Goal: Task Accomplishment & Management: Manage account settings

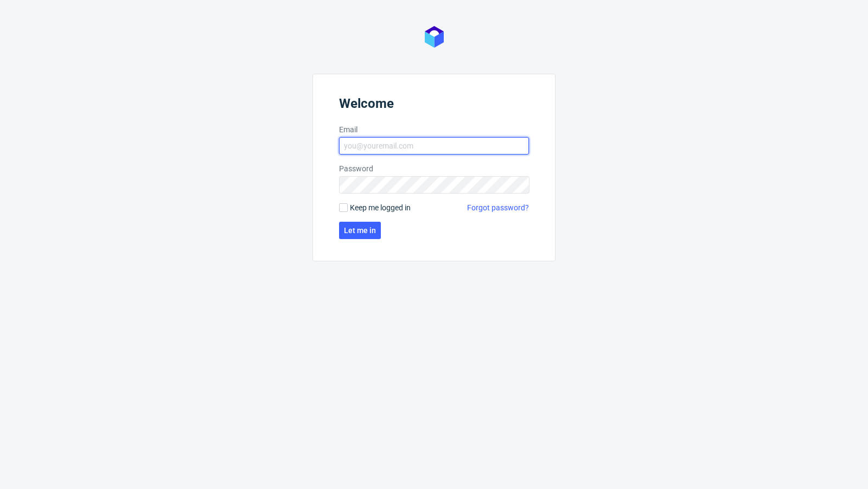
click at [417, 142] on input "Email" at bounding box center [434, 145] width 190 height 17
type input "[EMAIL_ADDRESS][PERSON_NAME][DOMAIN_NAME]"
click at [355, 229] on span "Let me in" at bounding box center [360, 231] width 32 height 8
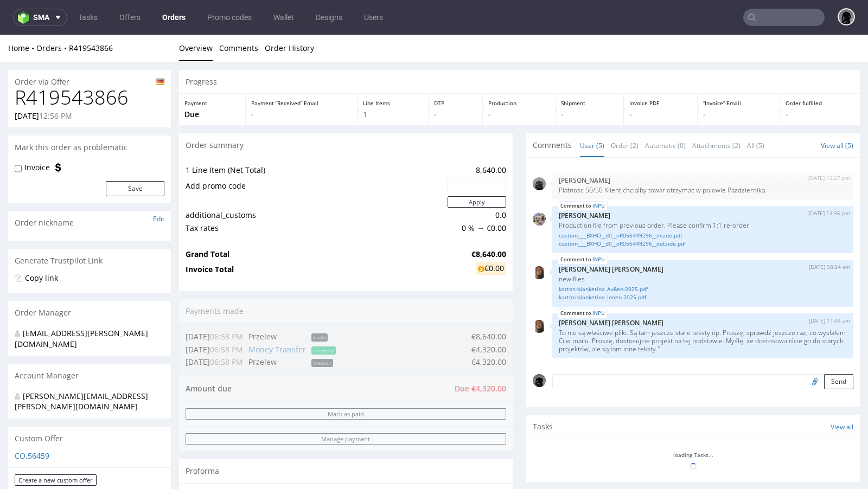
scroll to position [36, 0]
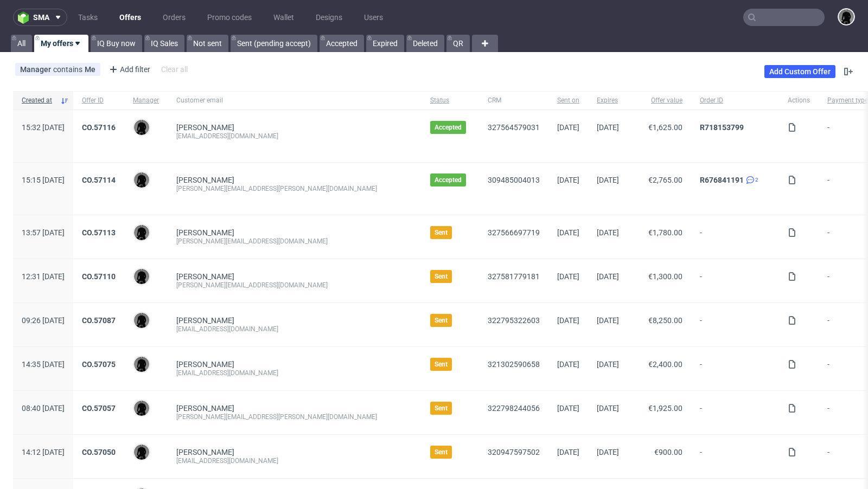
click at [757, 14] on input "text" at bounding box center [783, 17] width 81 height 17
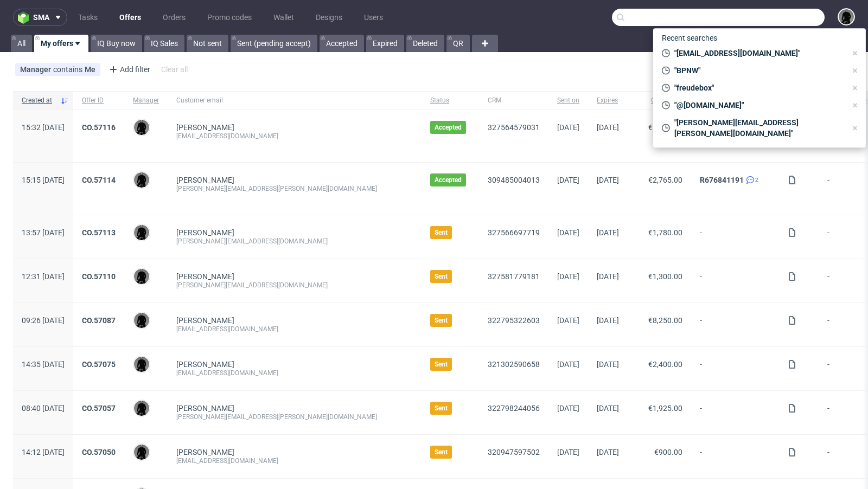
paste input "R070392405"
type input "R070392405"
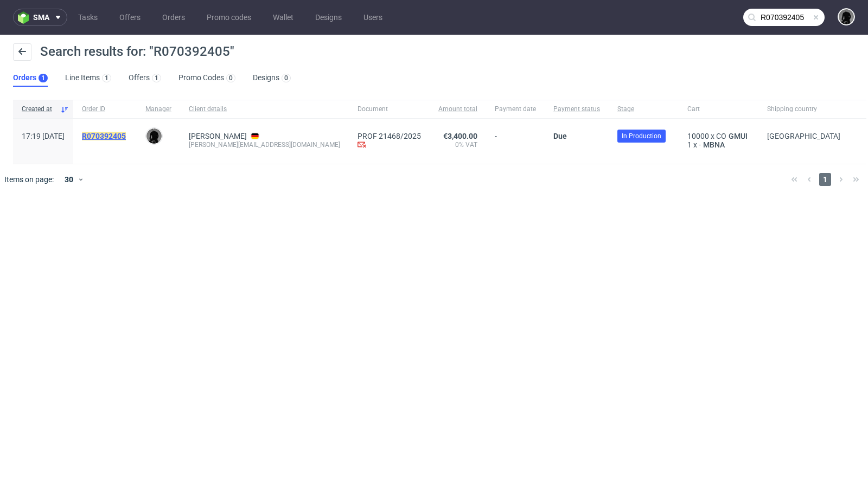
click at [126, 136] on mark "R070392405" at bounding box center [104, 136] width 44 height 9
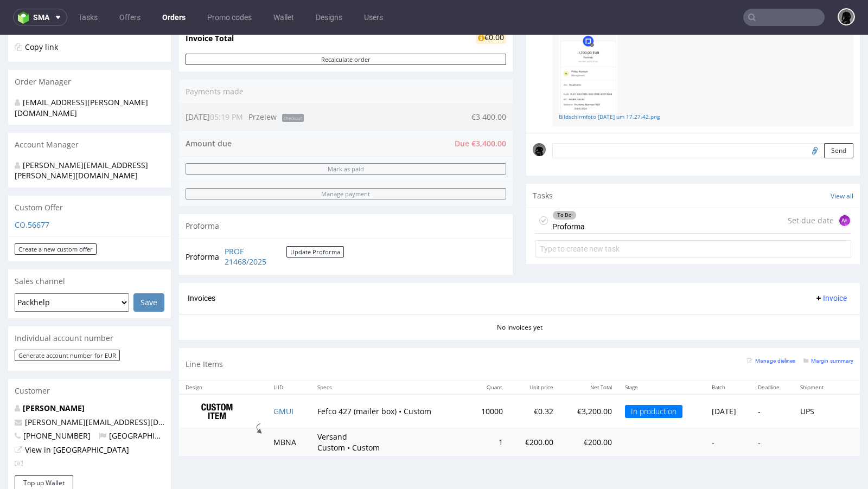
scroll to position [228, 0]
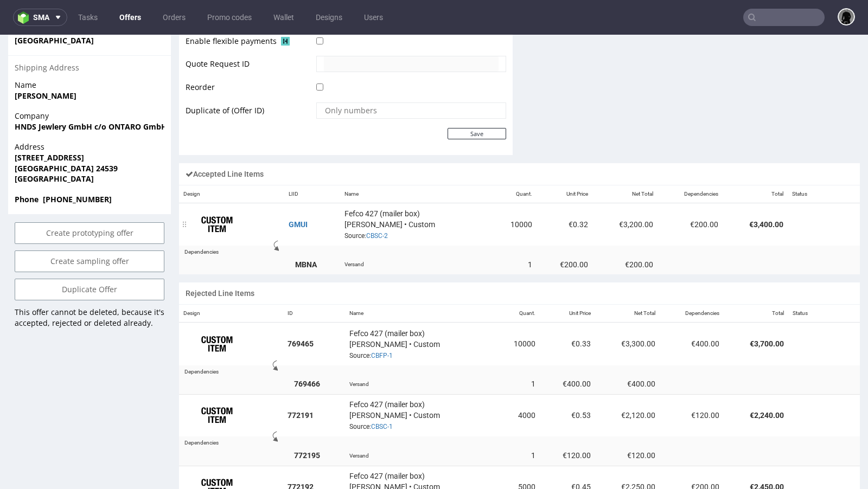
scroll to position [6, 0]
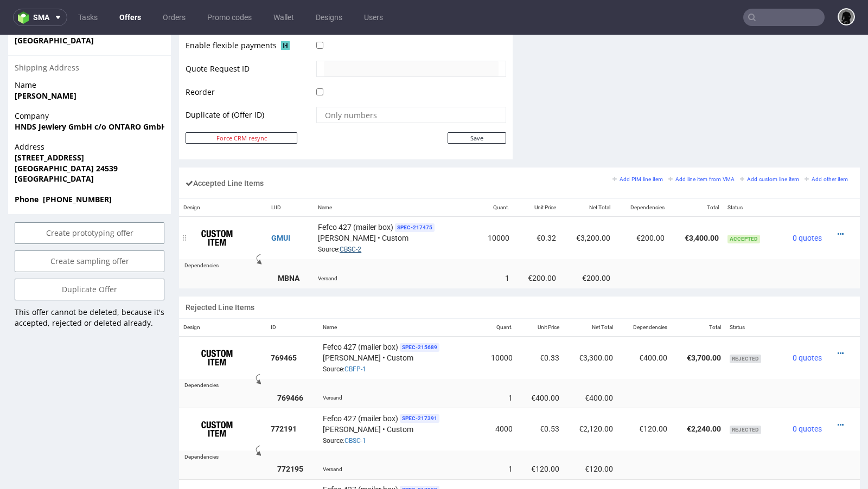
click at [351, 247] on link "CBSC-2" at bounding box center [351, 250] width 22 height 8
click at [838, 231] on icon at bounding box center [841, 235] width 6 height 8
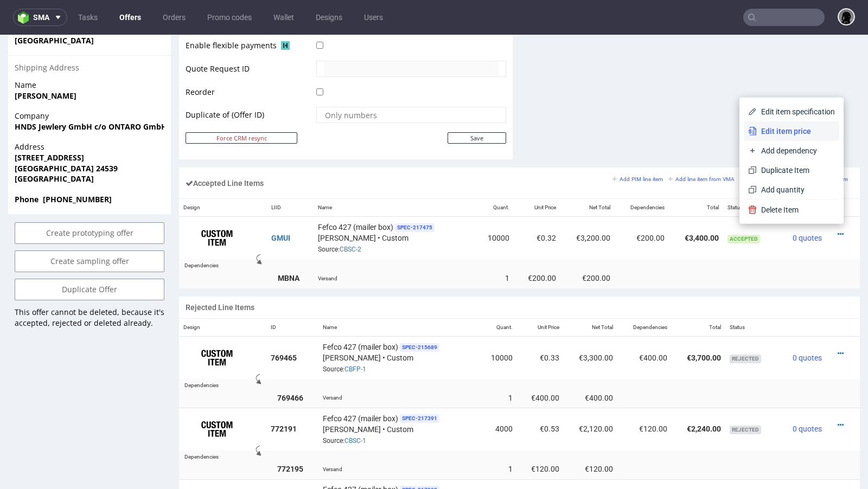
click at [789, 135] on span "Edit item price" at bounding box center [796, 131] width 78 height 11
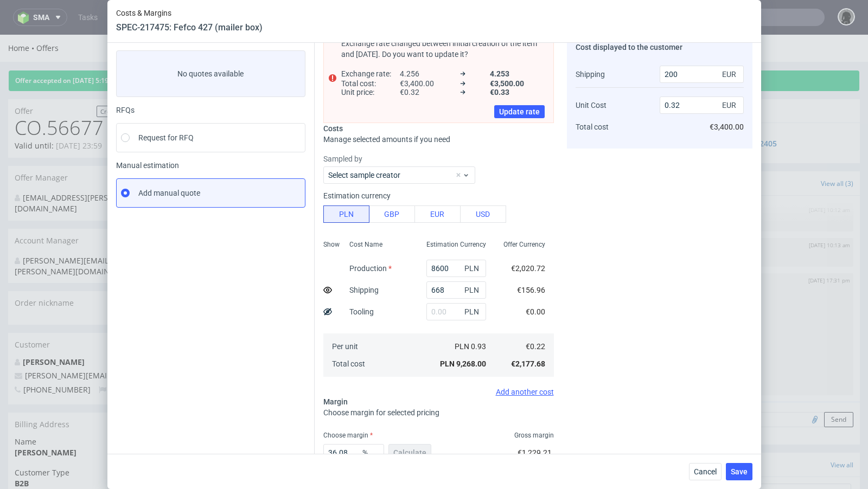
scroll to position [126, 0]
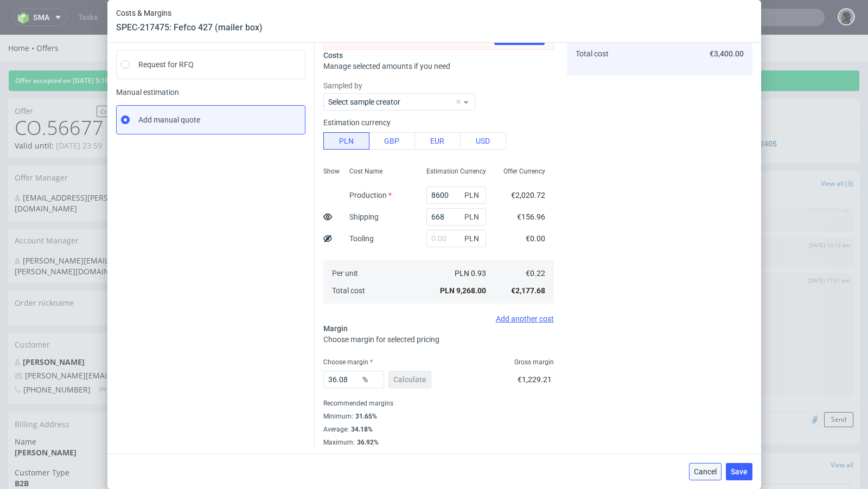
click at [698, 469] on span "Cancel" at bounding box center [705, 472] width 23 height 8
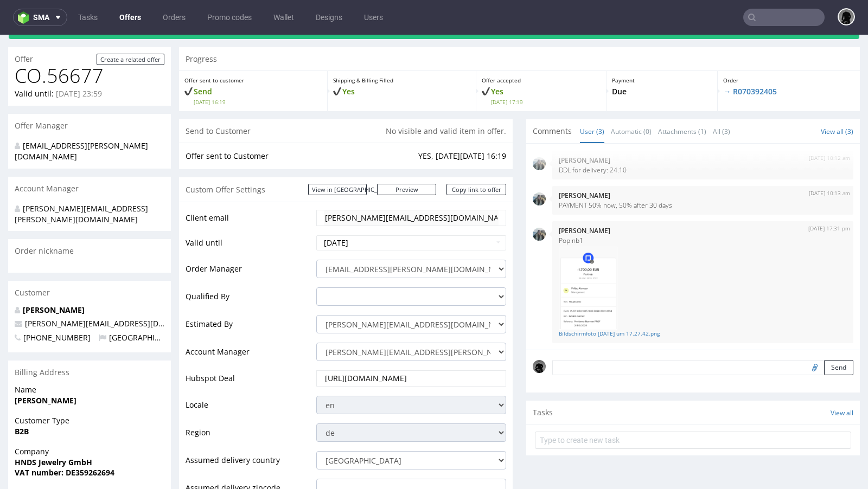
scroll to position [0, 0]
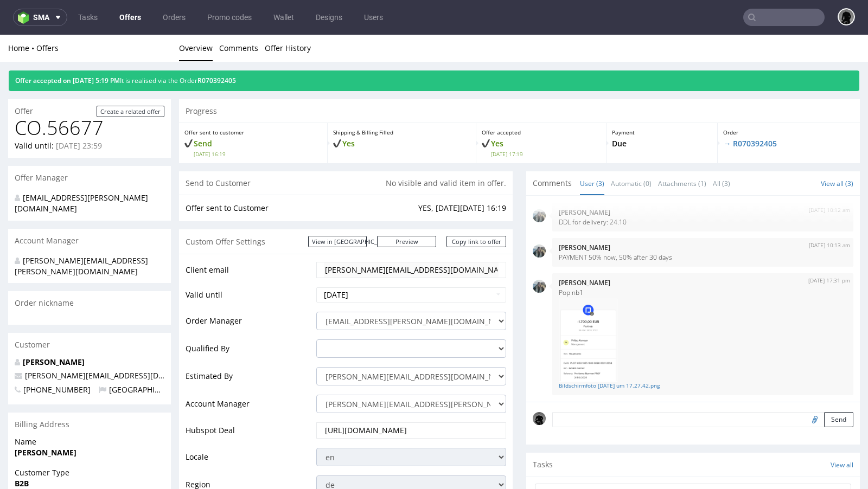
click at [133, 17] on link "Offers" at bounding box center [130, 17] width 35 height 17
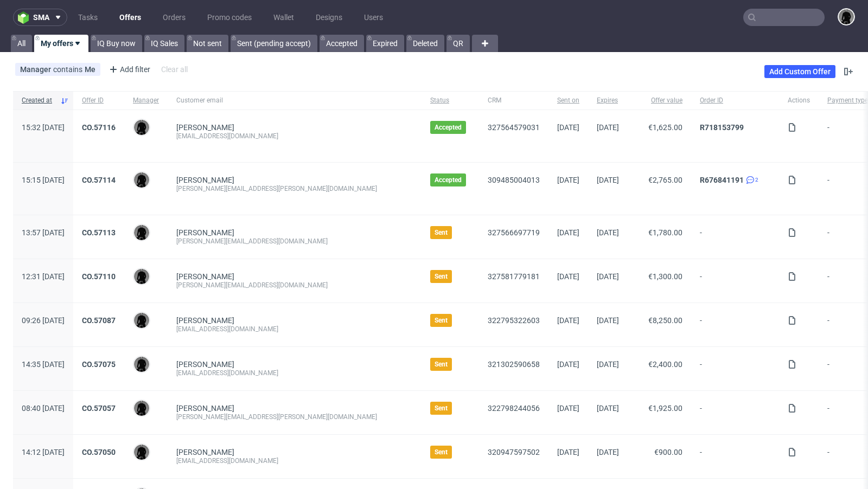
scroll to position [7, 0]
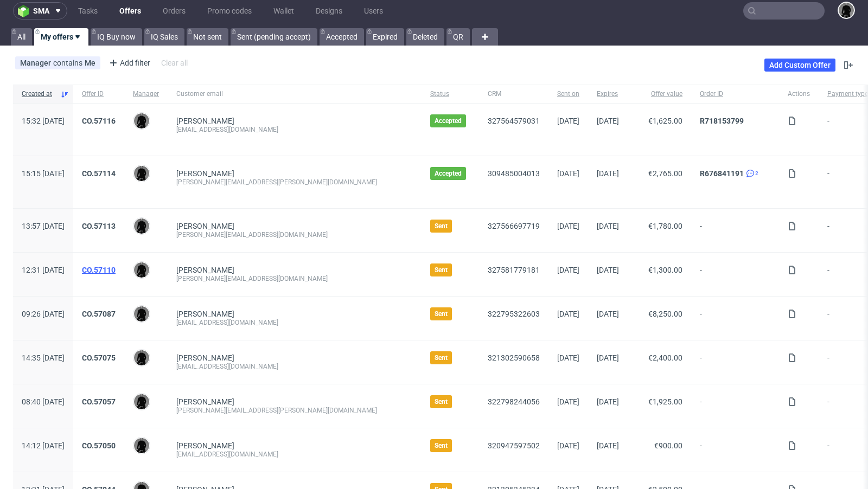
click at [116, 271] on link "CO.57110" at bounding box center [99, 270] width 34 height 9
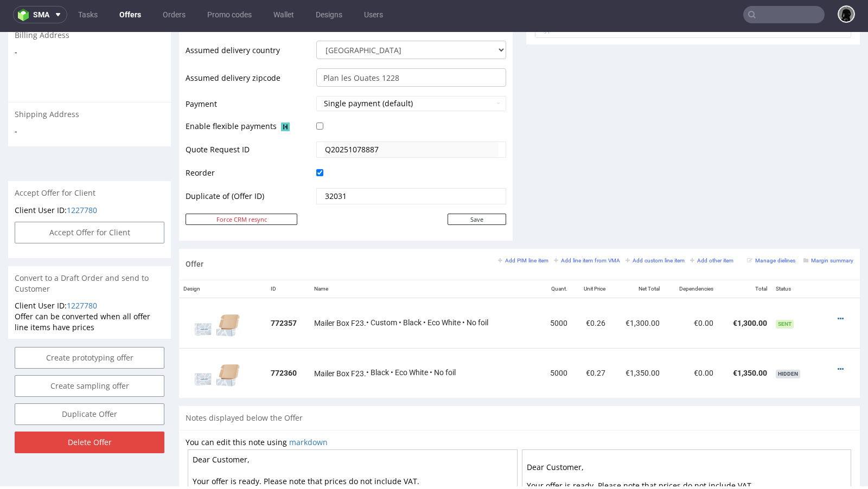
scroll to position [440, 0]
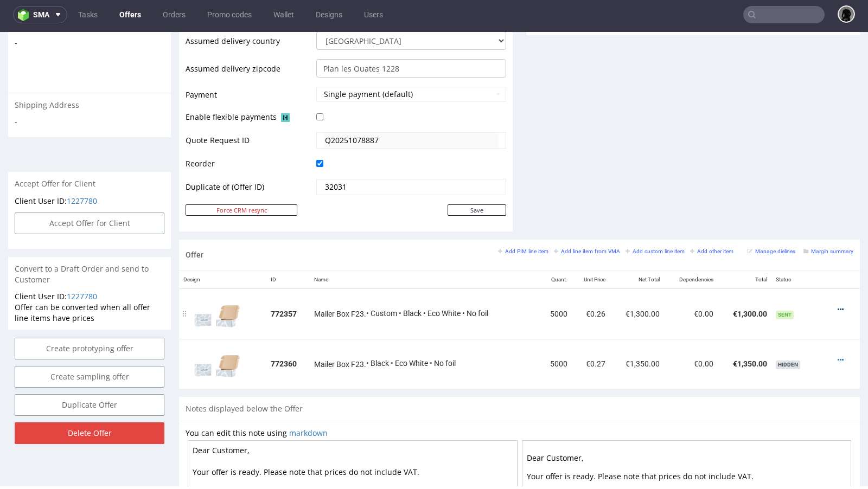
click at [838, 306] on icon at bounding box center [841, 310] width 6 height 8
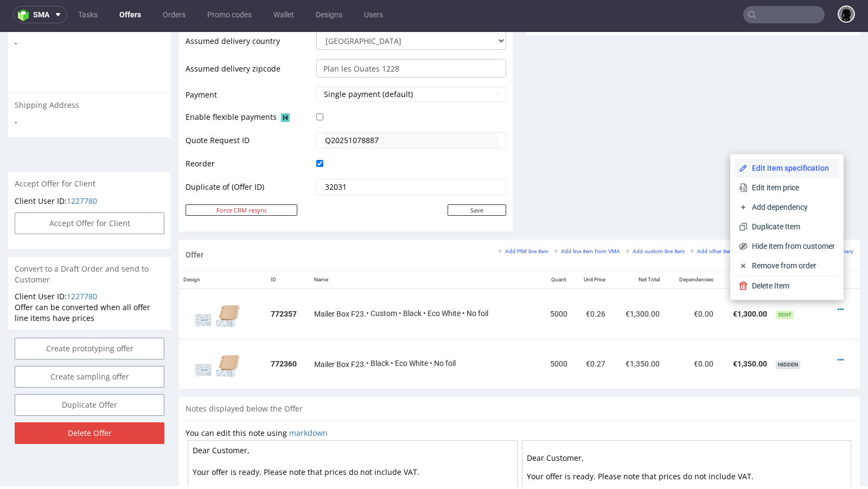
click at [781, 174] on li "Edit item specification" at bounding box center [787, 168] width 105 height 20
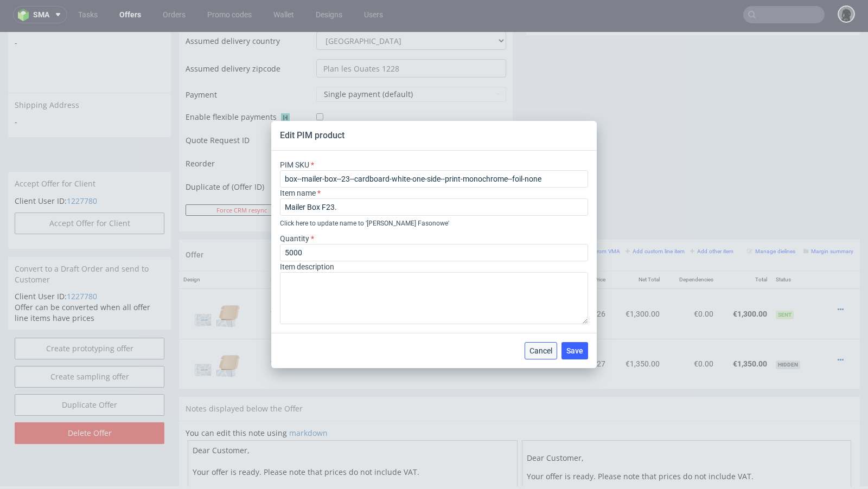
click at [539, 350] on span "Cancel" at bounding box center [540, 351] width 23 height 8
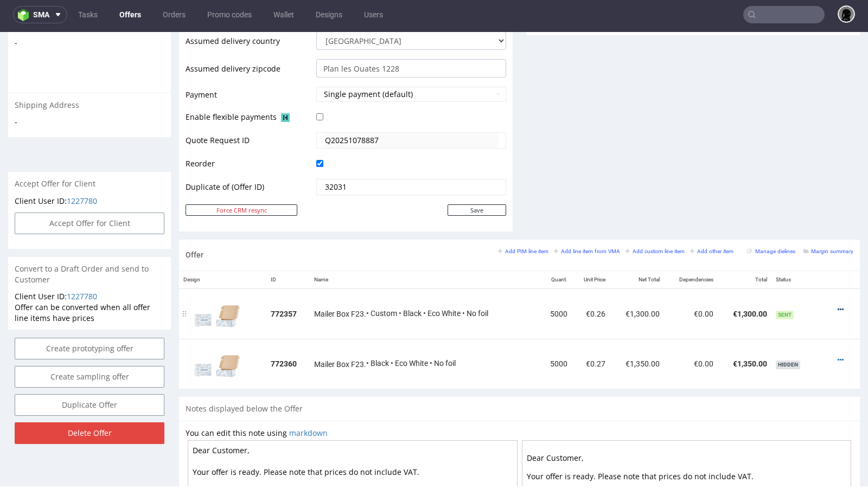
click at [838, 306] on icon at bounding box center [841, 310] width 6 height 8
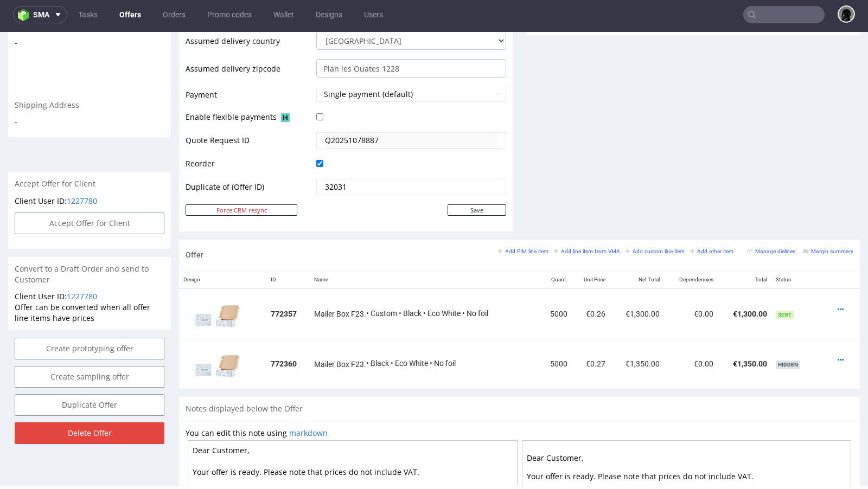
scroll to position [0, 0]
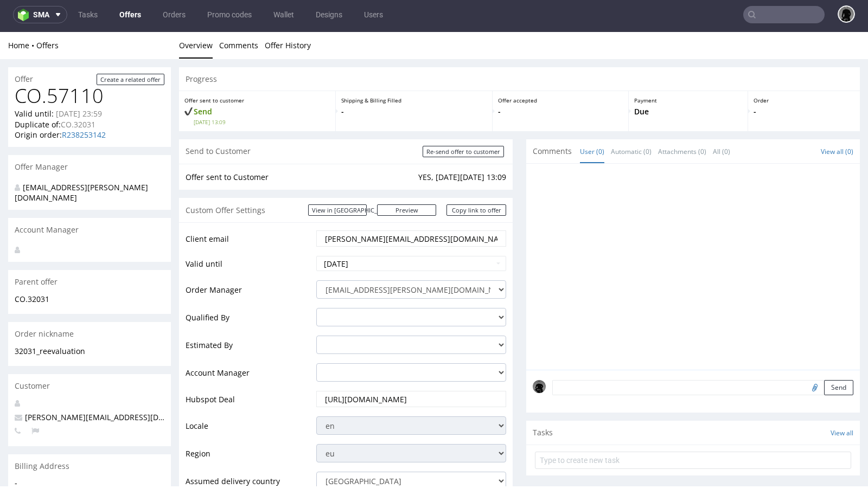
click at [760, 23] on nav "sma Tasks Offers Orders Promo codes Wallet Designs Users" at bounding box center [434, 14] width 868 height 35
click at [755, 15] on input "text" at bounding box center [783, 14] width 81 height 17
paste input "f.nicholls@swisstoniq.com"
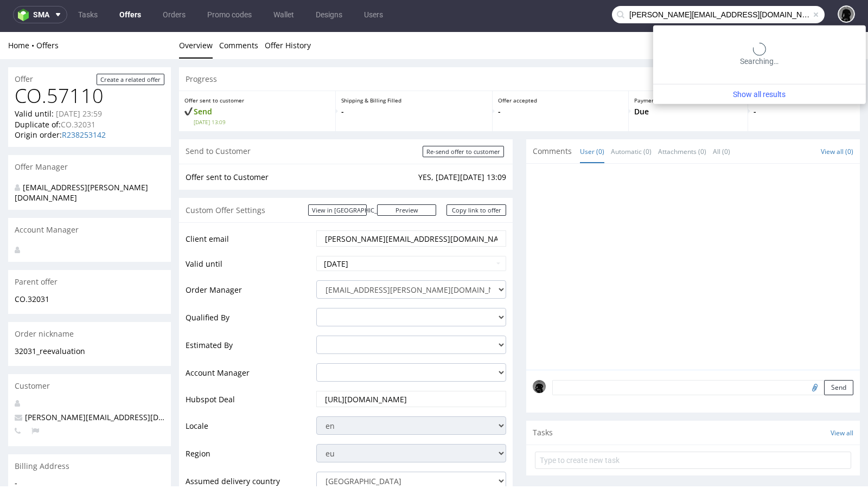
type input "f.nicholls@swisstoniq.com"
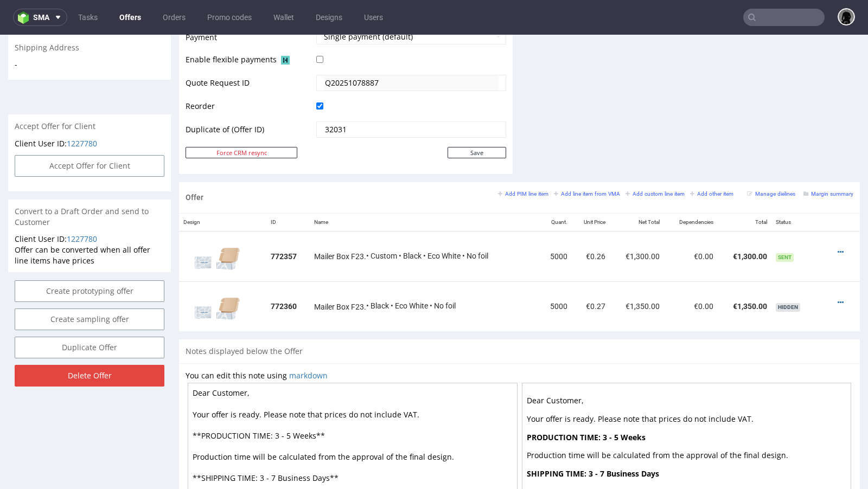
scroll to position [518, 0]
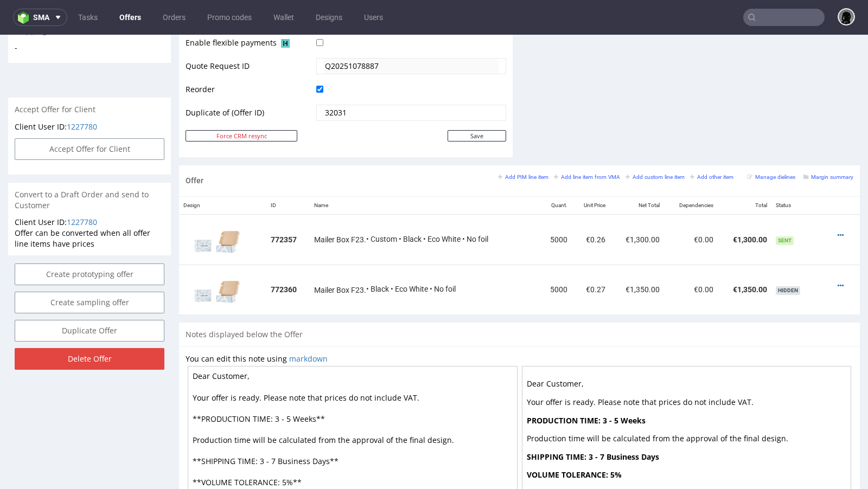
type input "f.nicholls@swisstoniq.com"
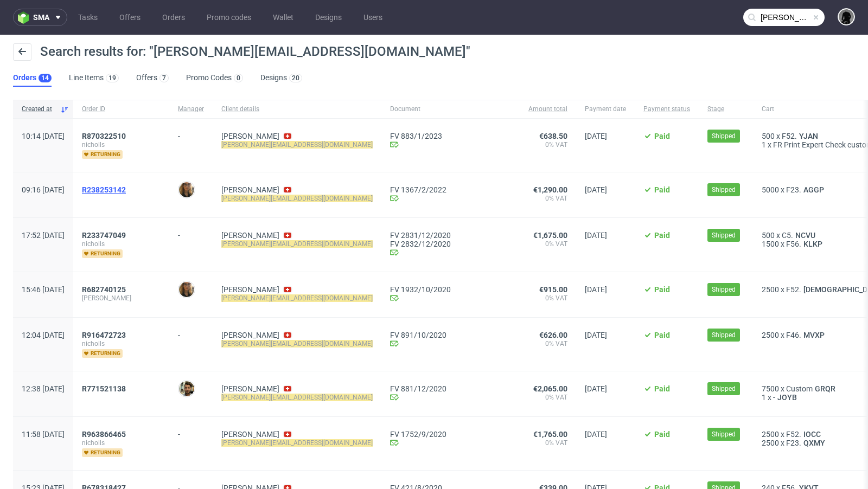
click at [126, 187] on span "R238253142" at bounding box center [104, 190] width 44 height 9
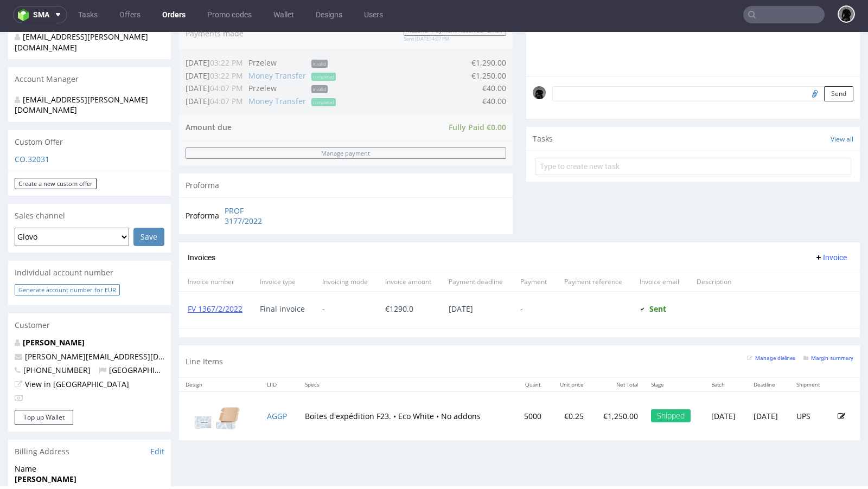
scroll to position [285, 0]
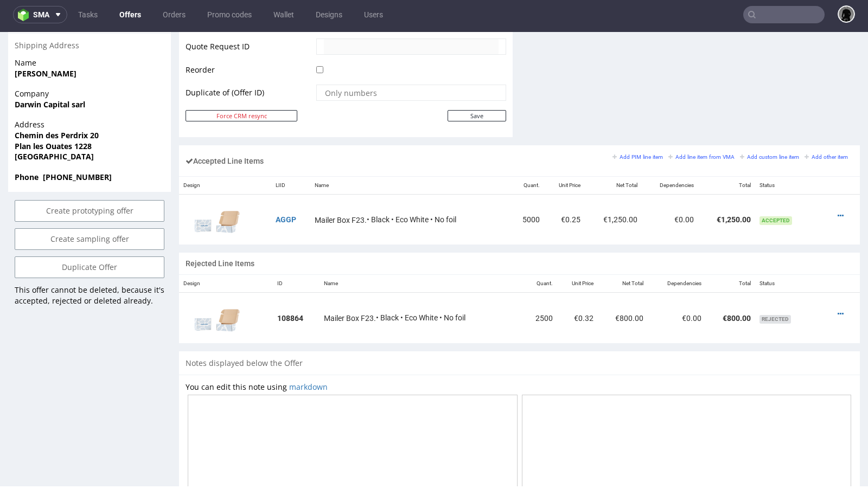
scroll to position [559, 0]
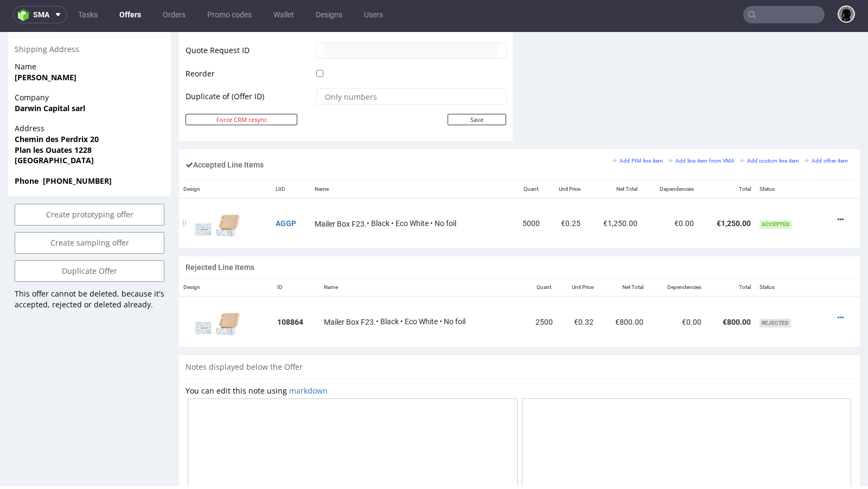
click at [838, 216] on icon at bounding box center [841, 220] width 6 height 8
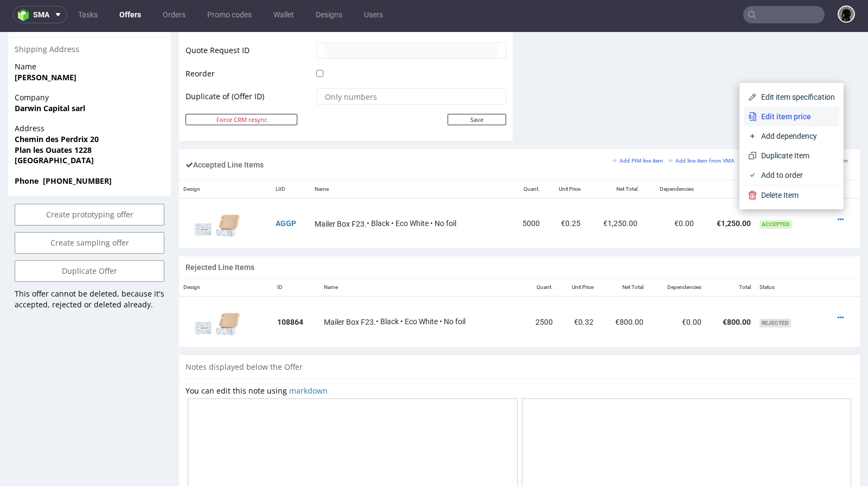
click at [771, 109] on li "Edit item price" at bounding box center [791, 117] width 95 height 20
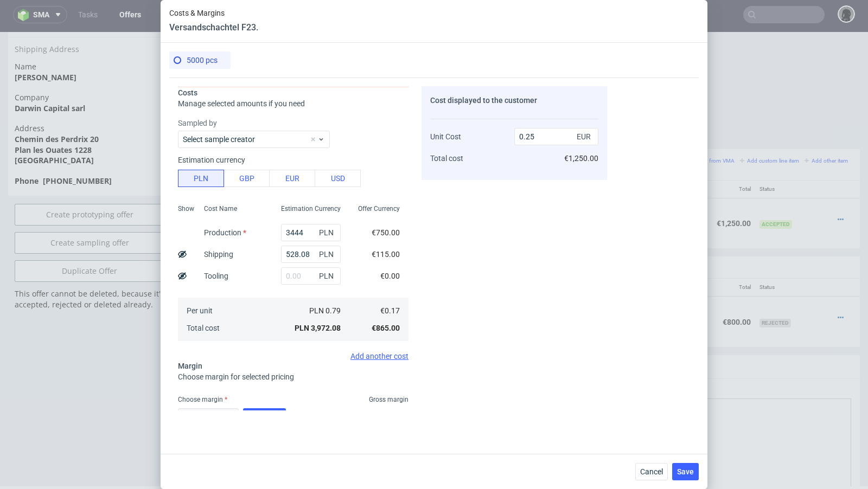
scroll to position [0, 0]
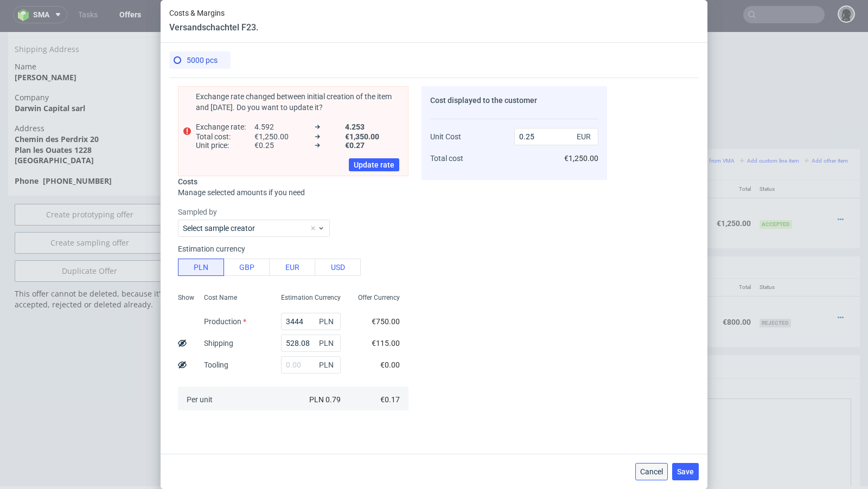
click at [650, 469] on span "Cancel" at bounding box center [651, 472] width 23 height 8
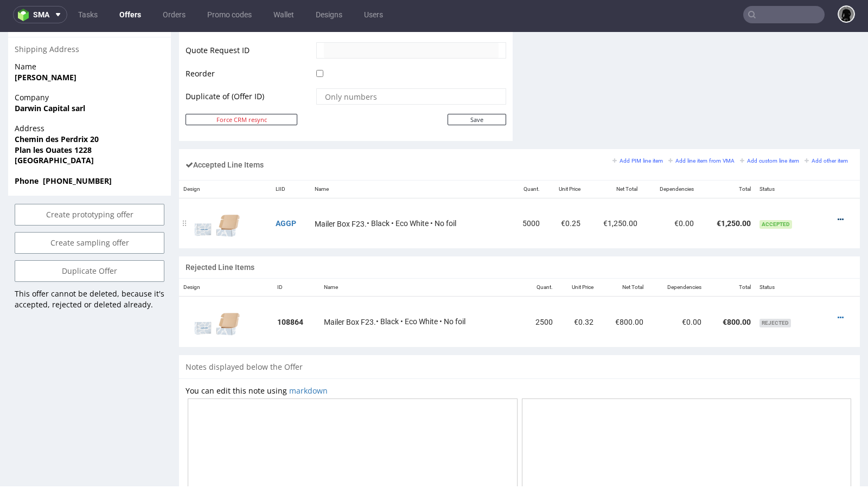
click at [838, 216] on icon at bounding box center [841, 220] width 6 height 8
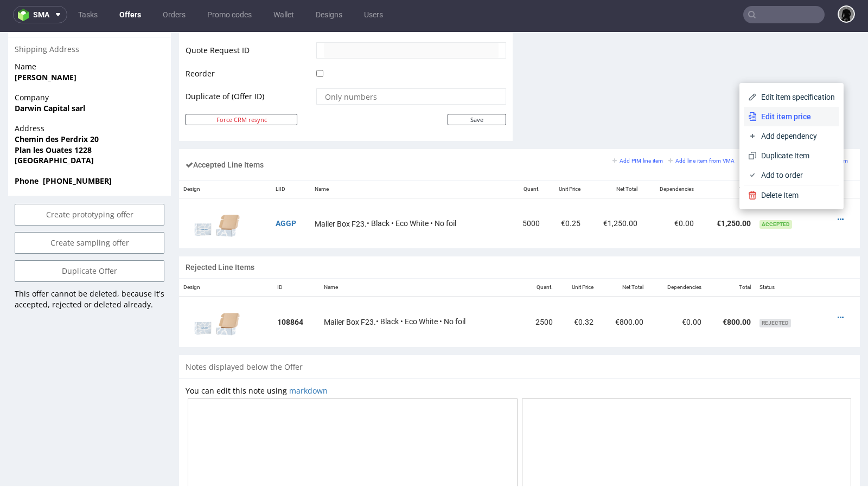
click at [778, 120] on span "Edit item price" at bounding box center [796, 116] width 78 height 11
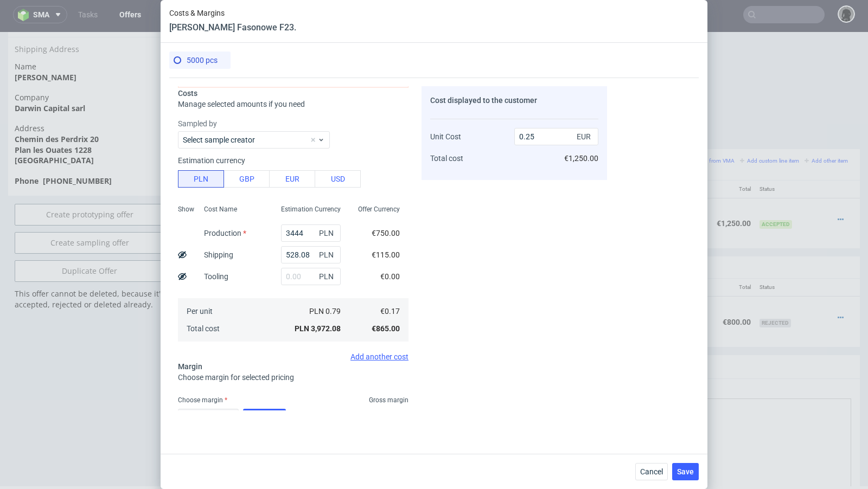
scroll to position [161, 0]
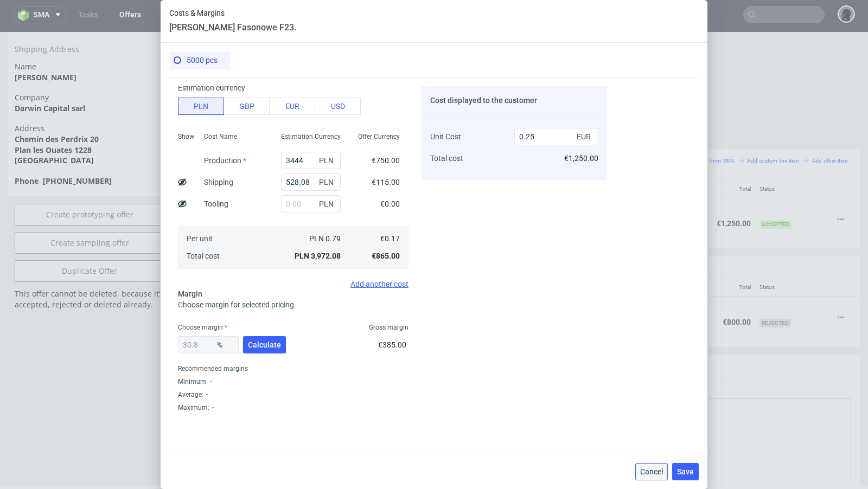
click at [650, 477] on button "Cancel" at bounding box center [651, 471] width 33 height 17
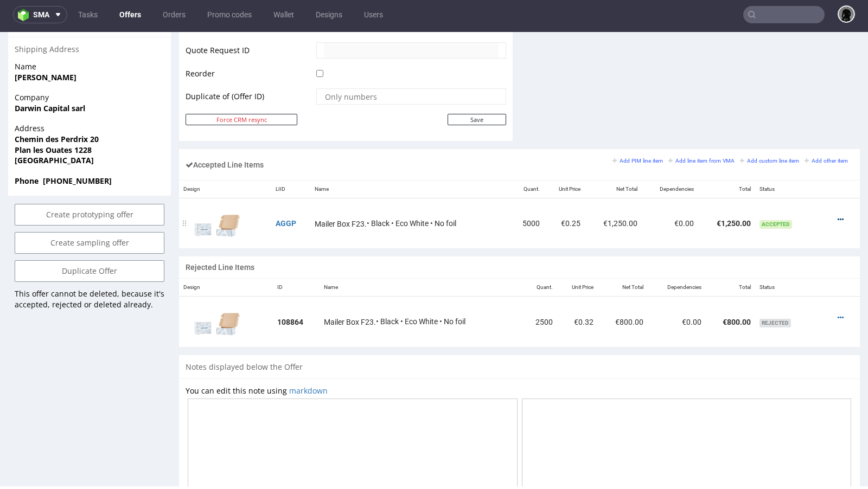
click at [838, 216] on icon at bounding box center [841, 220] width 6 height 8
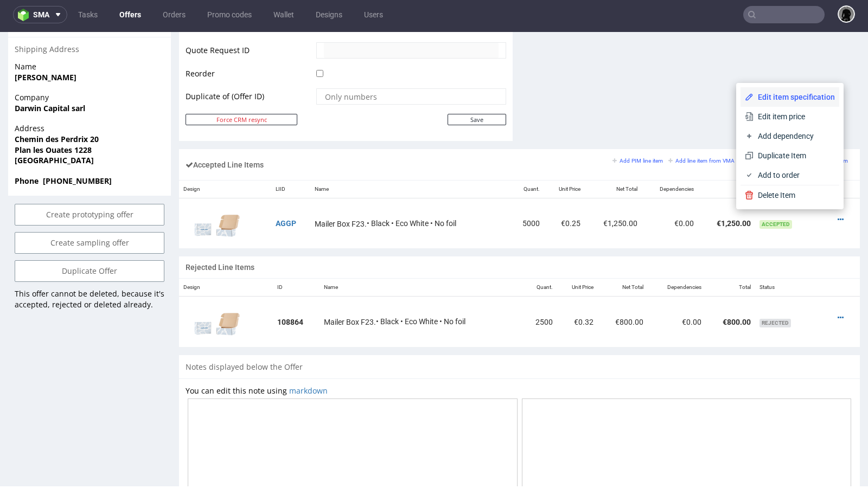
click at [783, 92] on span "Edit item specification" at bounding box center [794, 97] width 81 height 11
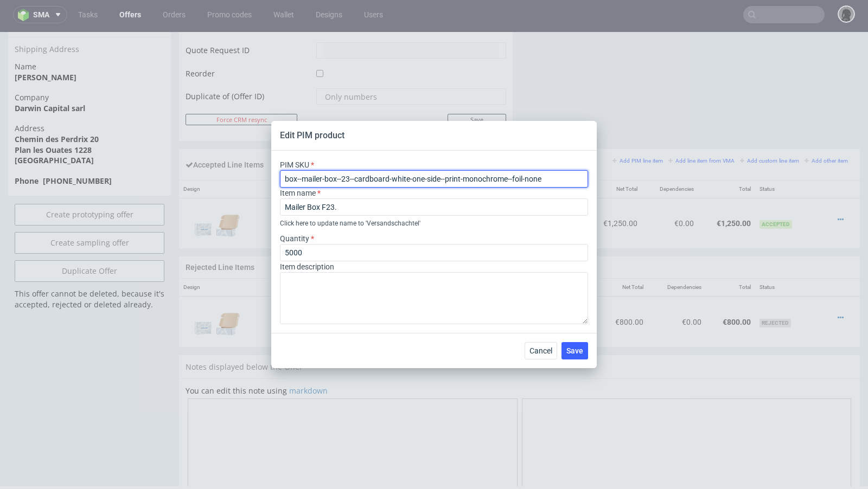
click at [448, 178] on input "box--mailer-box--23--cardboard-white-one-side--print-monochrome--foil-none" at bounding box center [434, 178] width 308 height 17
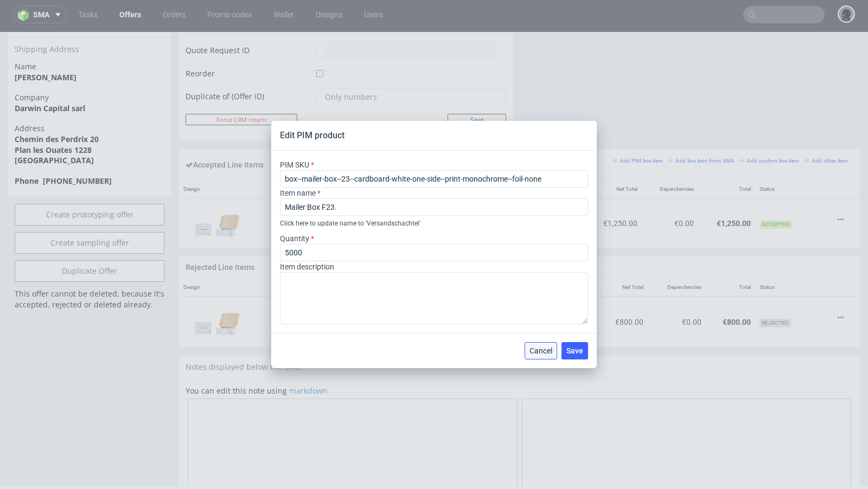
click at [533, 348] on span "Cancel" at bounding box center [540, 351] width 23 height 8
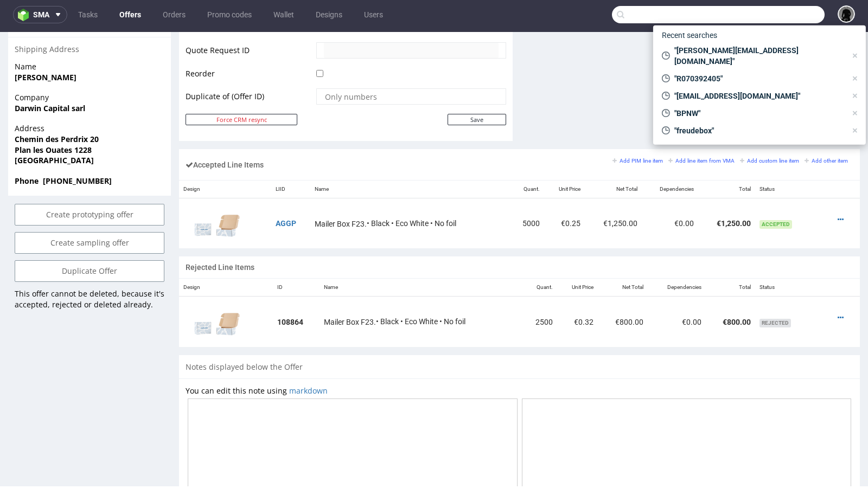
click at [776, 19] on input "text" at bounding box center [718, 14] width 213 height 17
paste input "Q20251078887"
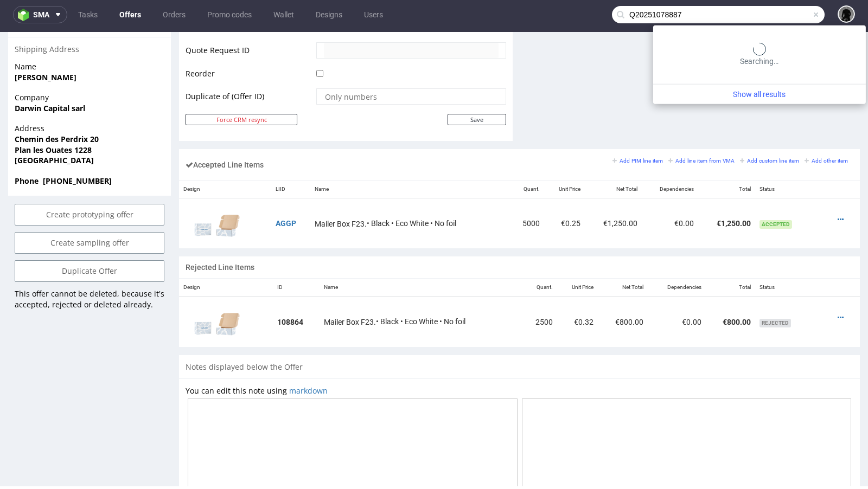
type input "Q20251078887"
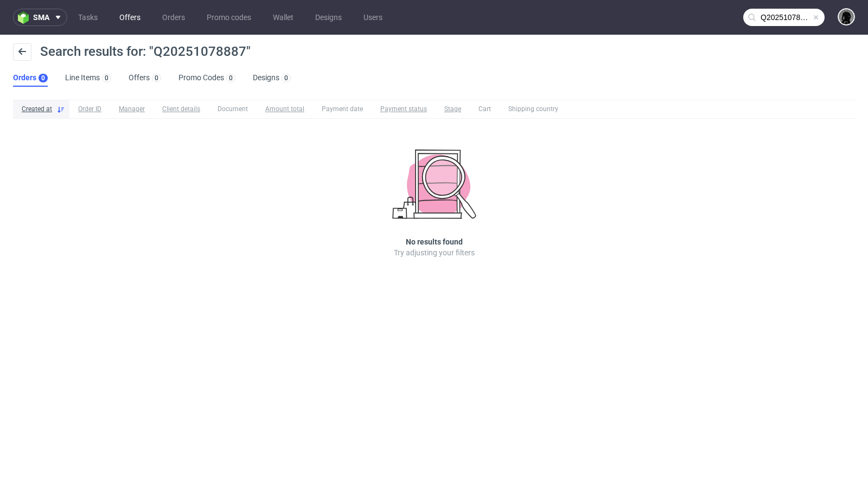
click at [113, 17] on link "Offers" at bounding box center [130, 17] width 34 height 17
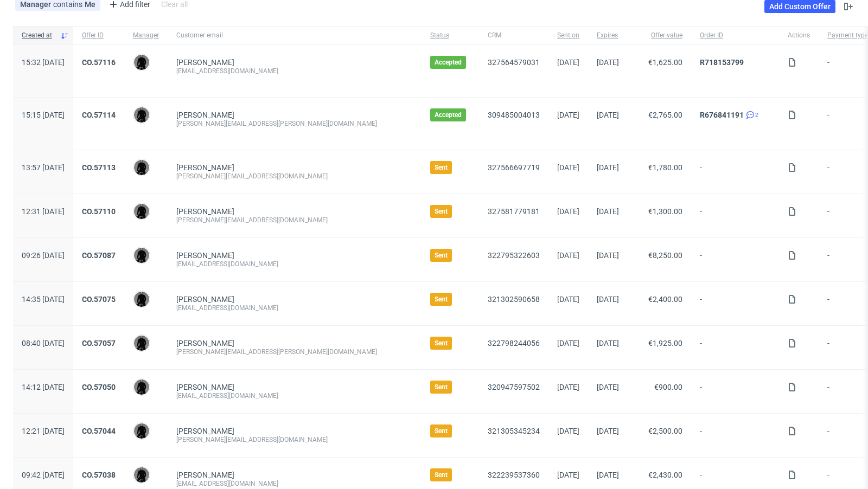
scroll to position [113, 0]
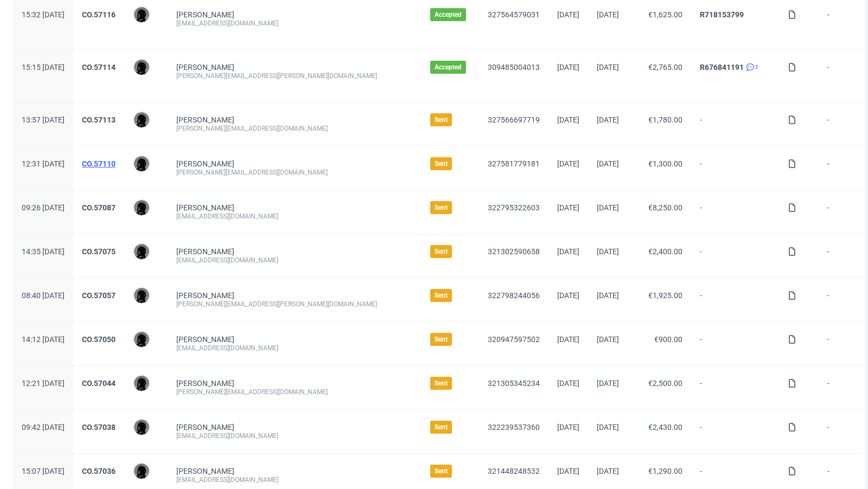
click at [116, 165] on link "CO.57110" at bounding box center [99, 163] width 34 height 9
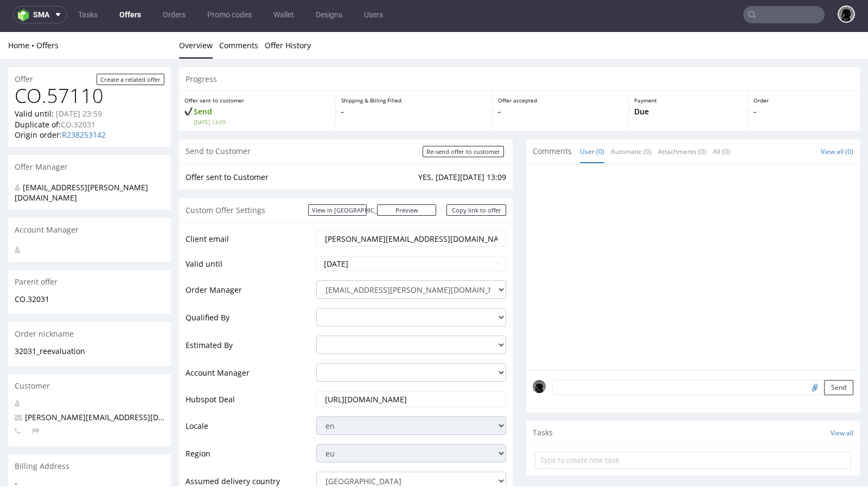
click at [133, 13] on link "Offers" at bounding box center [130, 14] width 35 height 17
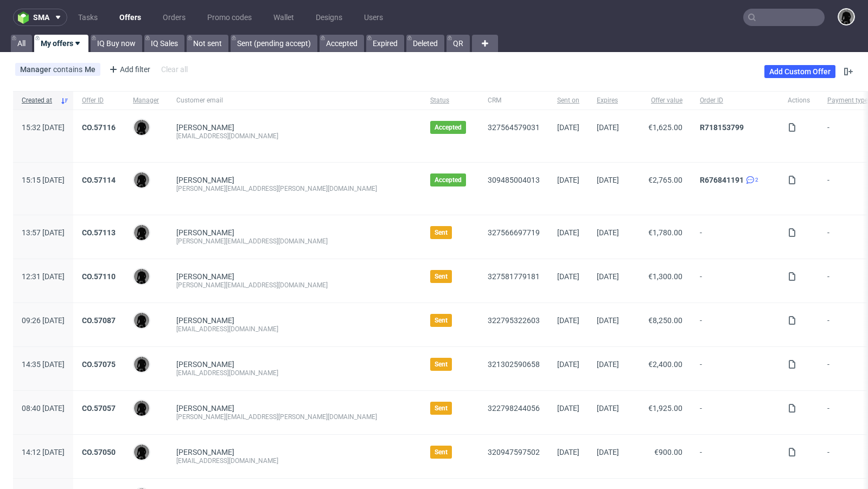
click at [400, 69] on div "Manager contains Me Add filter Hide filters Clear all Add Custom Offer" at bounding box center [434, 71] width 868 height 30
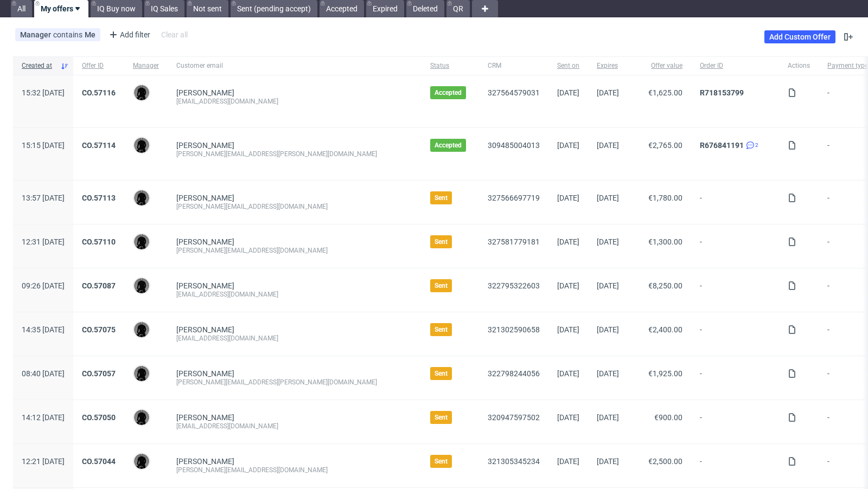
scroll to position [34, 0]
click at [275, 105] on div "[EMAIL_ADDRESS][DOMAIN_NAME]" at bounding box center [294, 102] width 237 height 9
click at [260, 100] on div "[EMAIL_ADDRESS][DOMAIN_NAME]" at bounding box center [294, 102] width 237 height 9
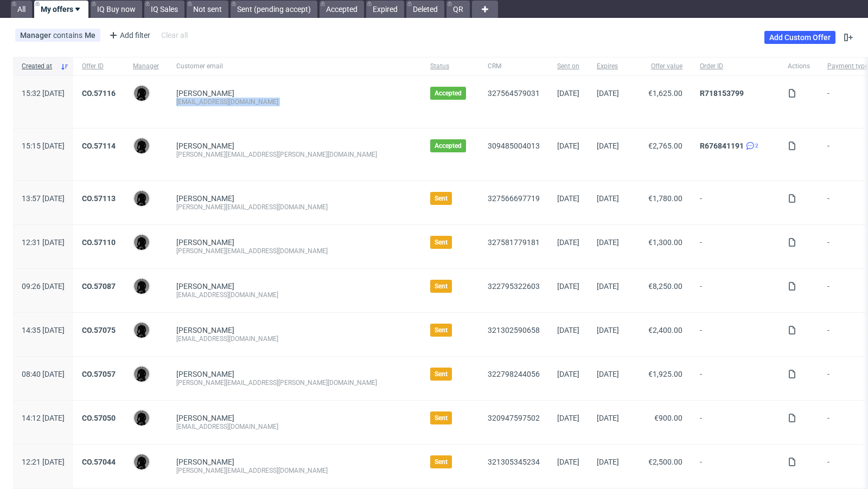
click at [260, 100] on div "[EMAIL_ADDRESS][DOMAIN_NAME]" at bounding box center [294, 102] width 237 height 9
click at [298, 178] on div "Adina Kern kern.adina@gmail.com" at bounding box center [295, 155] width 254 height 52
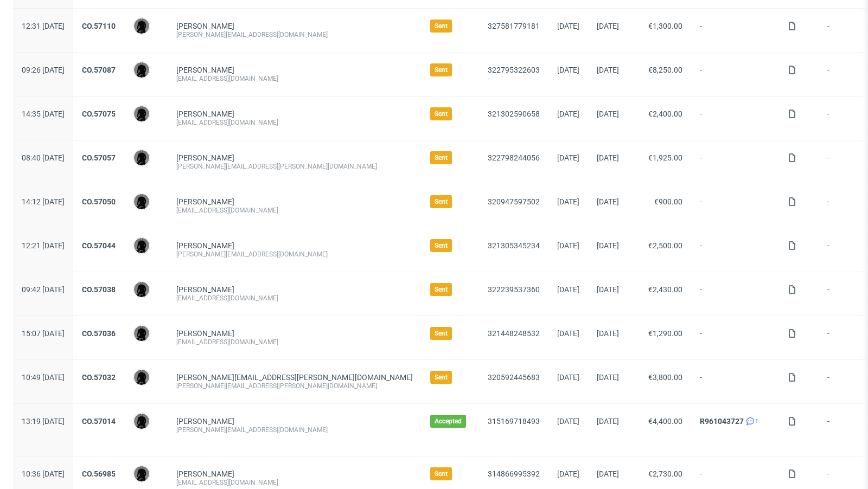
scroll to position [259, 0]
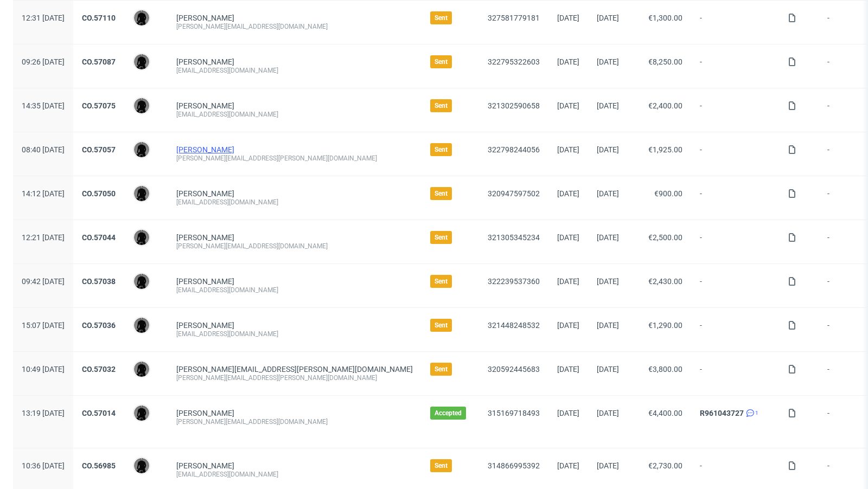
click at [234, 147] on link "Winston Schultze" at bounding box center [205, 149] width 58 height 9
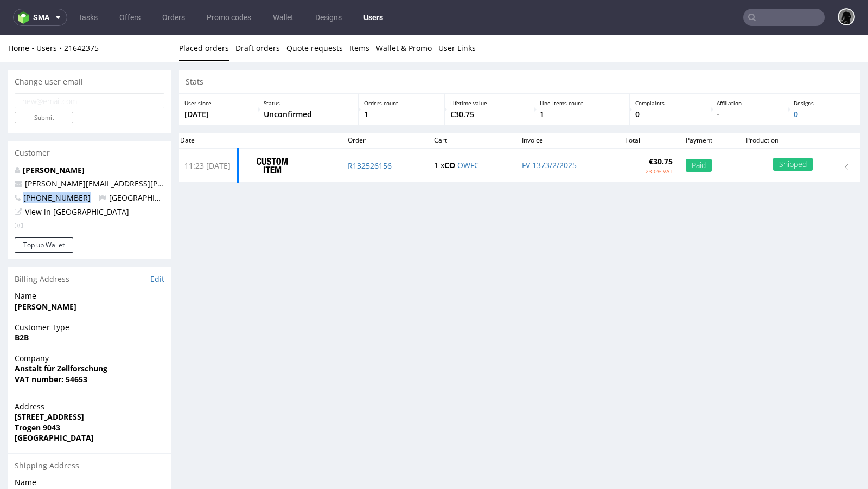
drag, startPoint x: 82, startPoint y: 199, endPoint x: 21, endPoint y: 197, distance: 61.3
click at [21, 197] on p "+491721047207 Switzerland" at bounding box center [90, 198] width 150 height 11
copy span "+491721047207"
click at [130, 20] on link "Offers" at bounding box center [130, 17] width 34 height 17
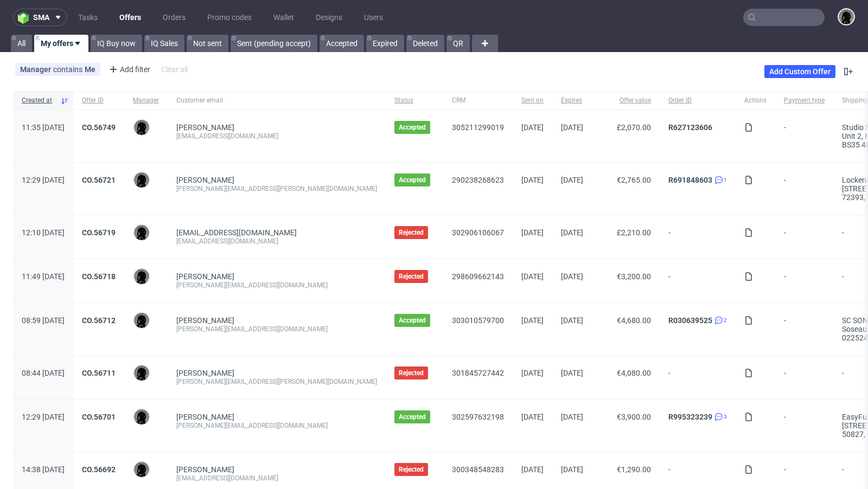
scroll to position [302, 0]
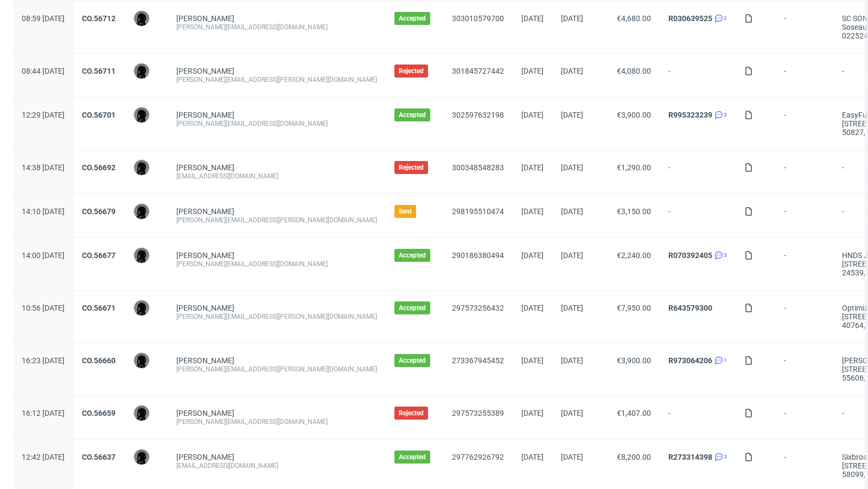
click at [310, 210] on div "Martin Fickert" at bounding box center [276, 211] width 201 height 9
click at [124, 244] on div "CO.56677" at bounding box center [98, 264] width 51 height 52
click at [124, 247] on div "CO.56677" at bounding box center [98, 264] width 51 height 52
click at [116, 251] on link "CO.56677" at bounding box center [99, 255] width 34 height 9
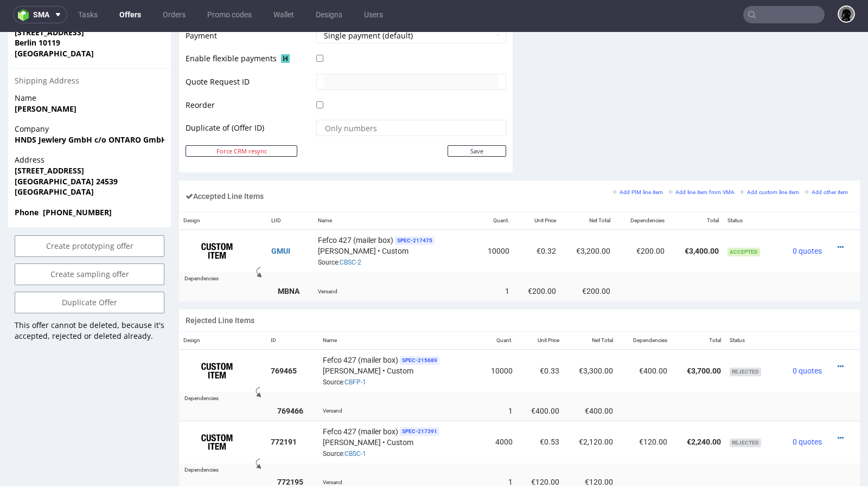
scroll to position [6, 0]
click at [838, 244] on icon at bounding box center [841, 248] width 6 height 8
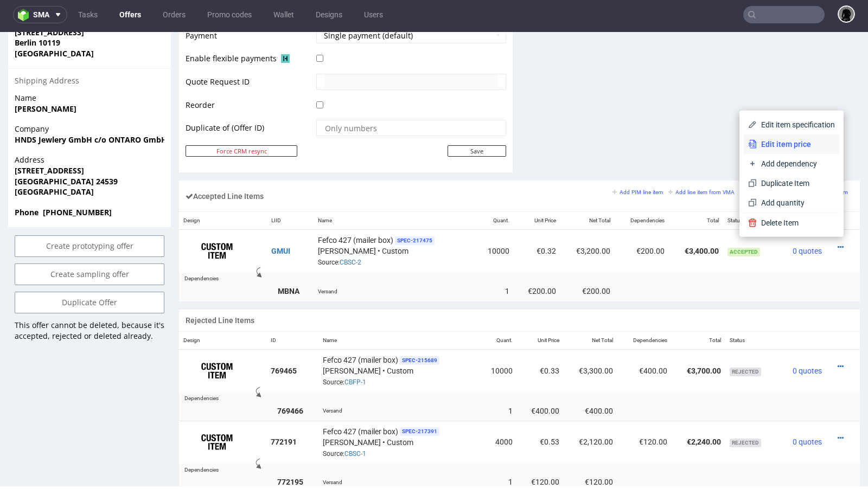
click at [774, 147] on span "Edit item price" at bounding box center [796, 144] width 78 height 11
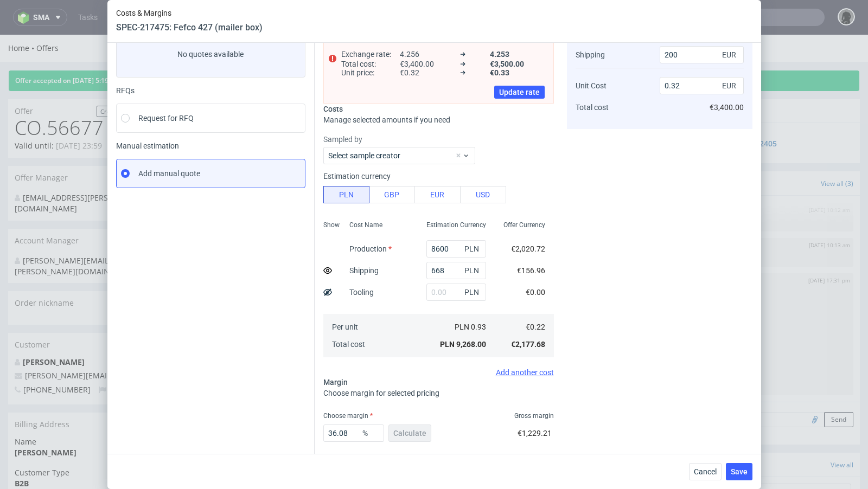
scroll to position [67, 0]
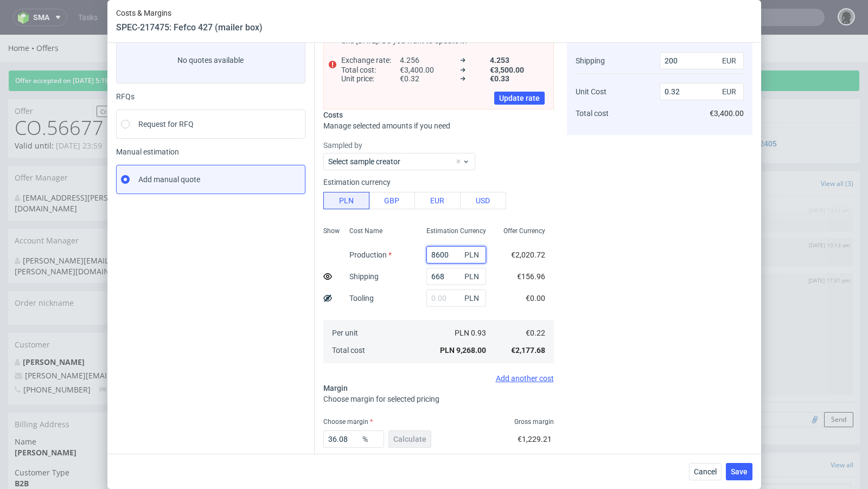
click at [439, 254] on input "8600" at bounding box center [456, 254] width 60 height 17
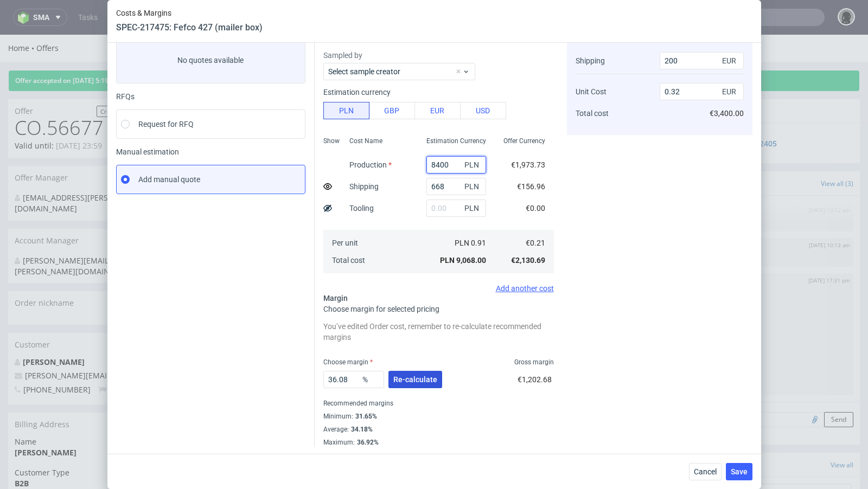
type input "8400"
click at [418, 380] on span "Re-calculate" at bounding box center [415, 380] width 44 height 8
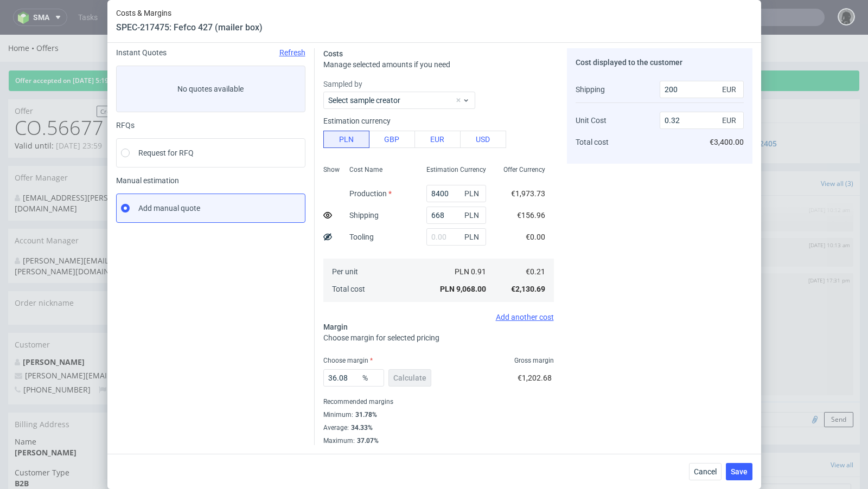
scroll to position [37, 0]
click at [356, 378] on input "36.08" at bounding box center [353, 379] width 61 height 17
drag, startPoint x: 356, startPoint y: 376, endPoint x: 332, endPoint y: 375, distance: 23.9
click at [332, 375] on input "36.99" at bounding box center [353, 379] width 61 height 17
type input "37.7"
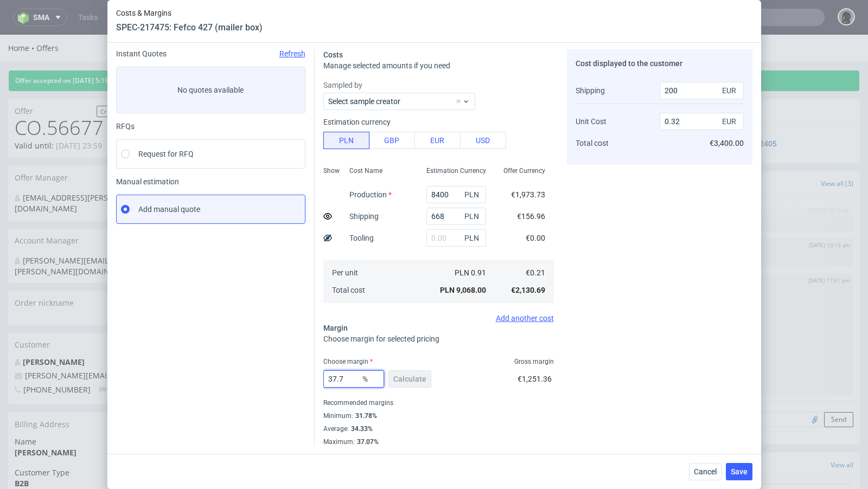
type input "0.33"
type input "37.4"
type input "0.32"
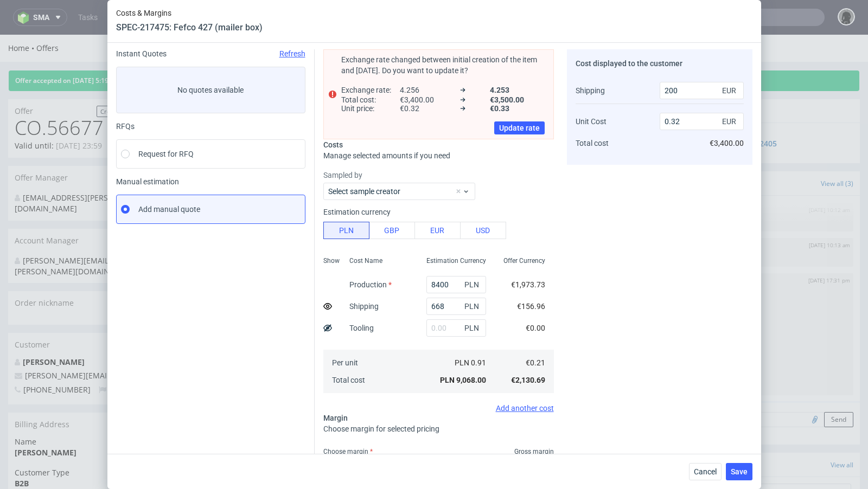
scroll to position [55, 0]
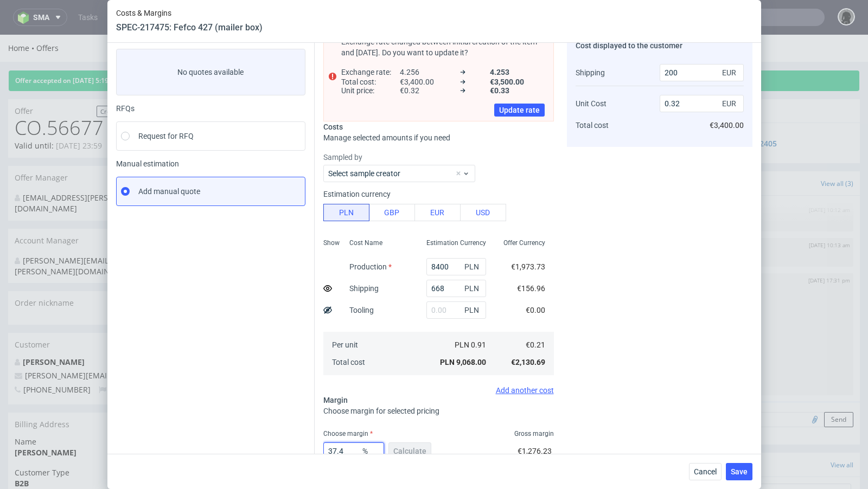
type input "37.47"
type input "0.33"
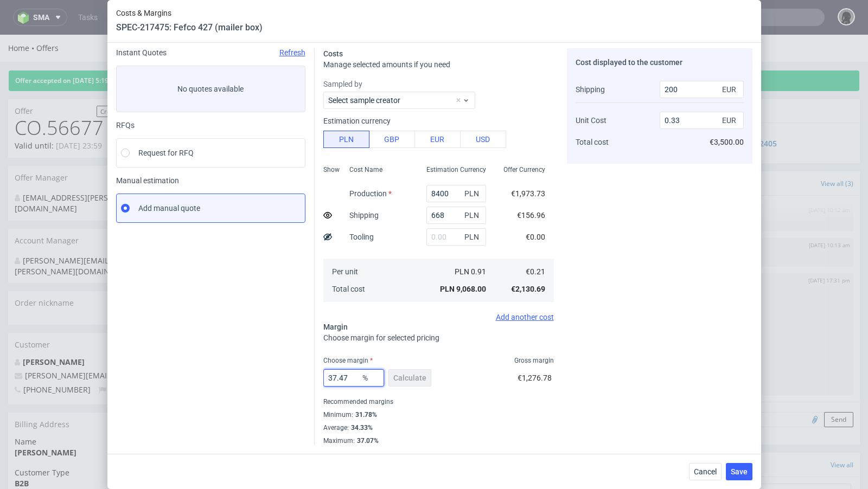
scroll to position [37, 0]
type input "37.46"
type input "0.32"
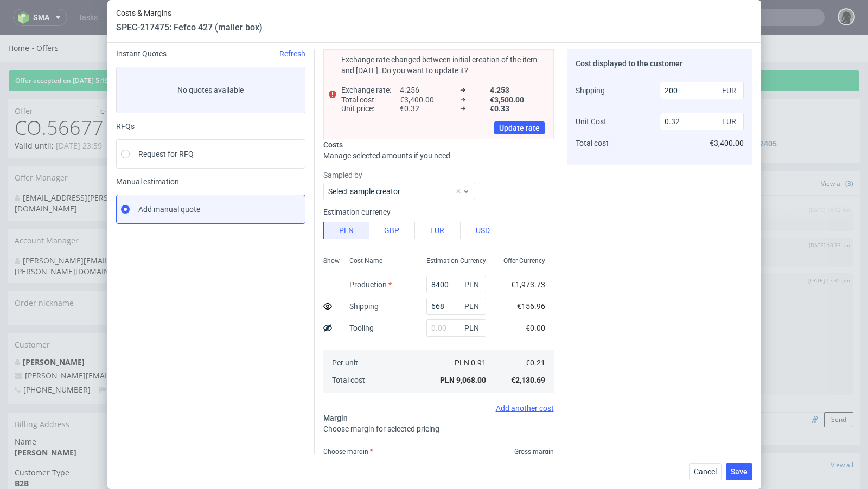
scroll to position [55, 0]
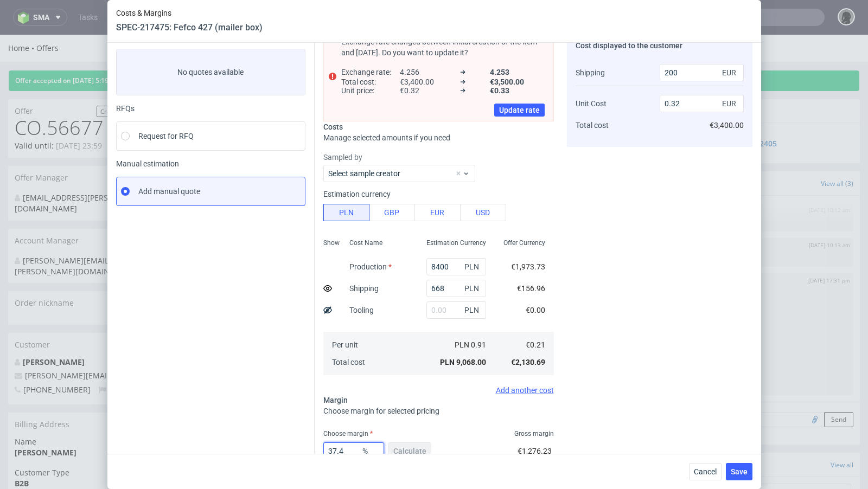
type input "37.47"
type input "0.33"
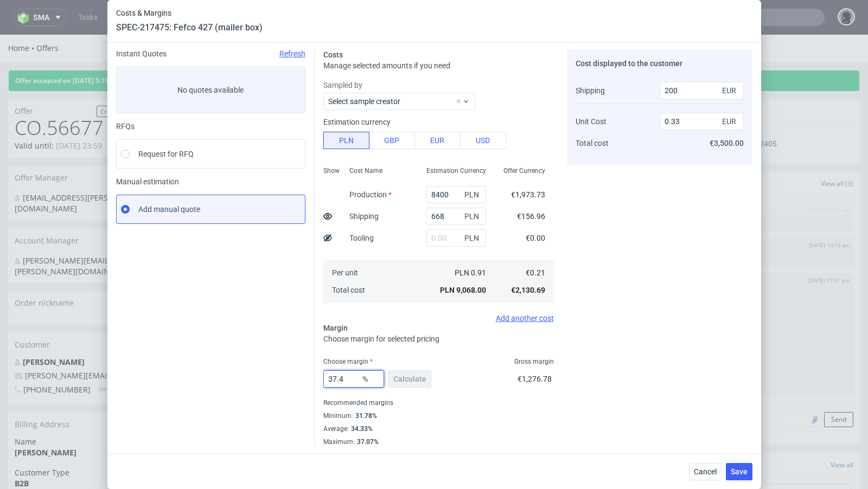
type input "37.46"
type input "0.32"
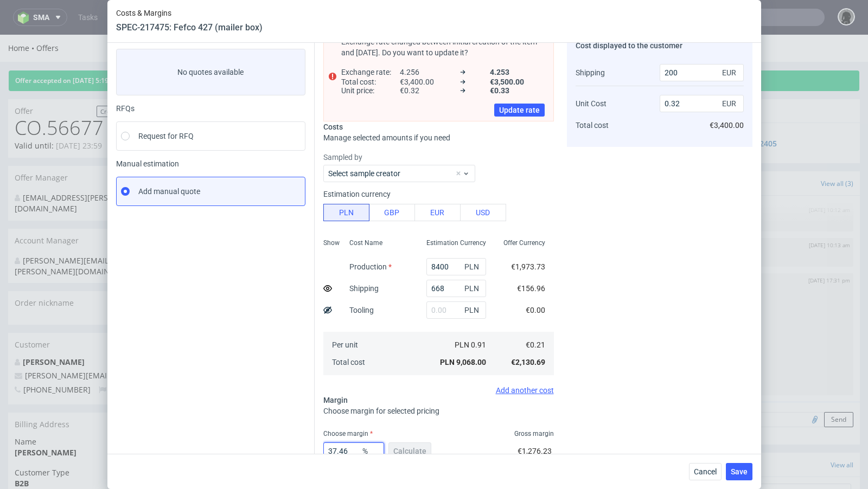
type input "37.46"
click at [267, 344] on div "Instant Quotes Refresh No quotes available RFQs Request for RFQ Manual estimati…" at bounding box center [215, 274] width 199 height 487
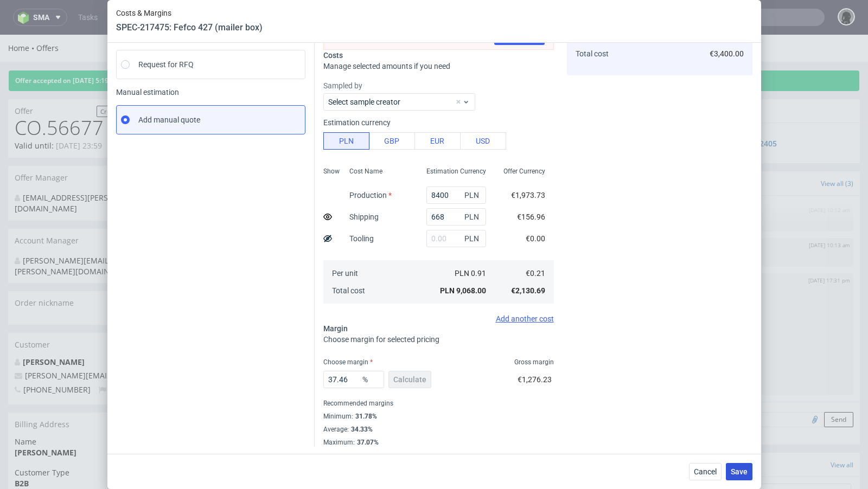
click at [749, 467] on button "Save" at bounding box center [739, 471] width 27 height 17
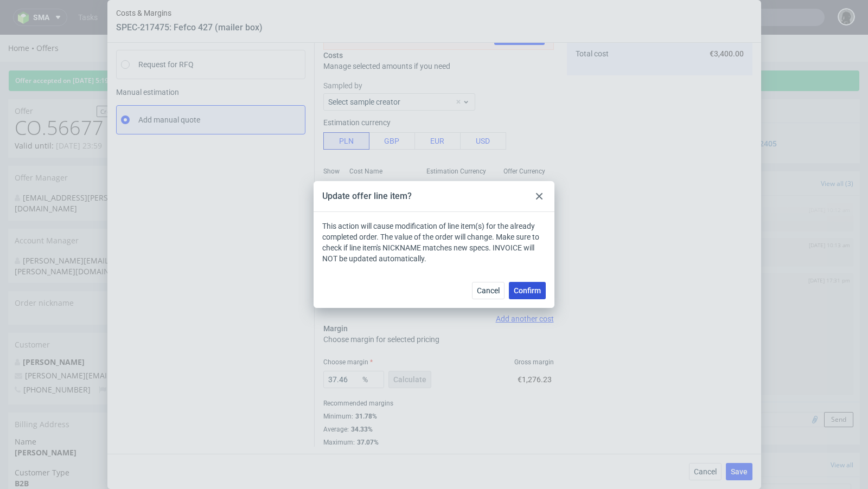
click at [533, 297] on button "Confirm" at bounding box center [527, 290] width 37 height 17
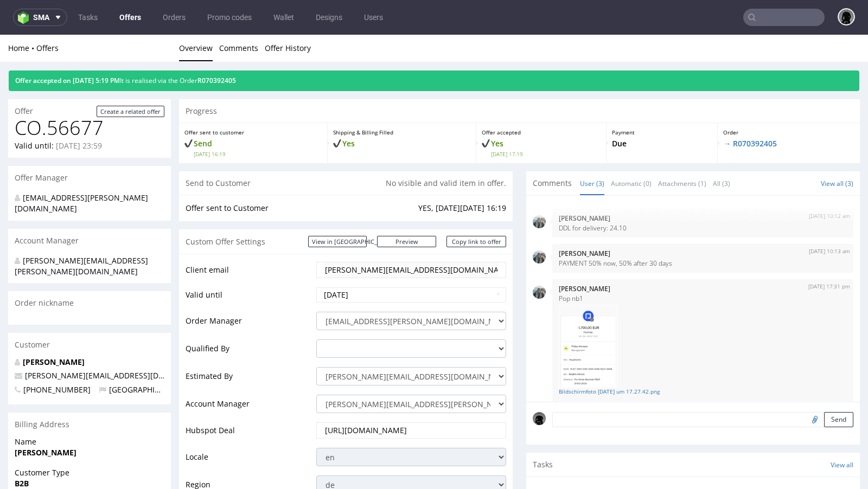
scroll to position [6, 0]
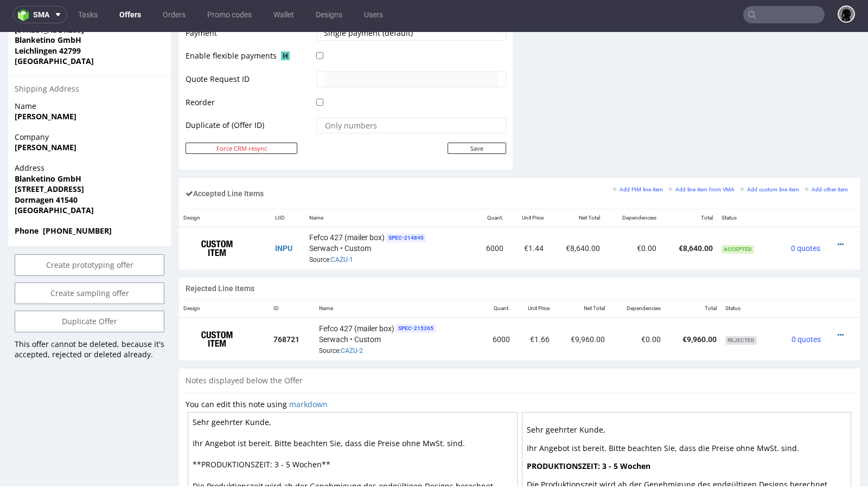
scroll to position [488, 0]
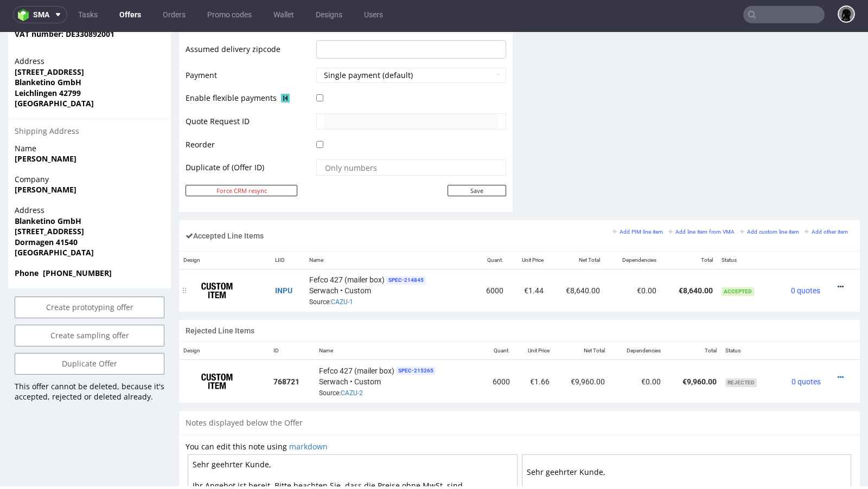
click at [838, 283] on icon at bounding box center [841, 287] width 6 height 8
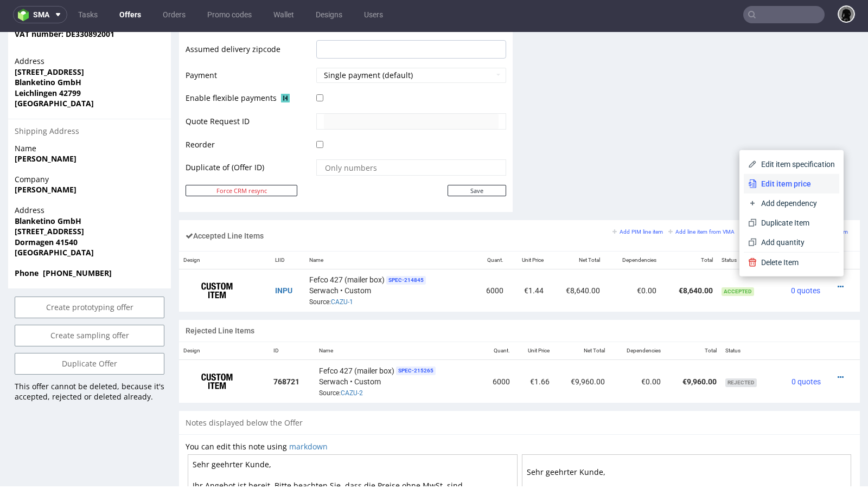
click at [799, 188] on span "Edit item price" at bounding box center [796, 183] width 78 height 11
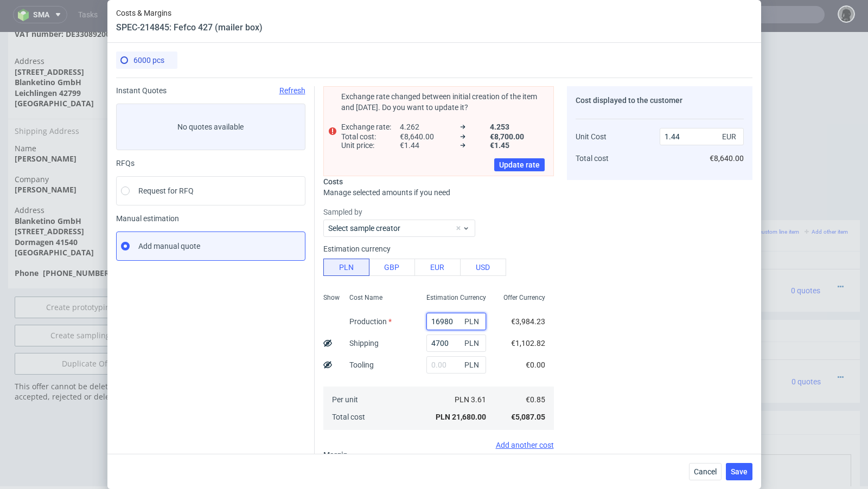
click at [446, 318] on input "16980" at bounding box center [456, 321] width 60 height 17
click at [439, 322] on input "16980" at bounding box center [456, 321] width 60 height 17
type input "19980"
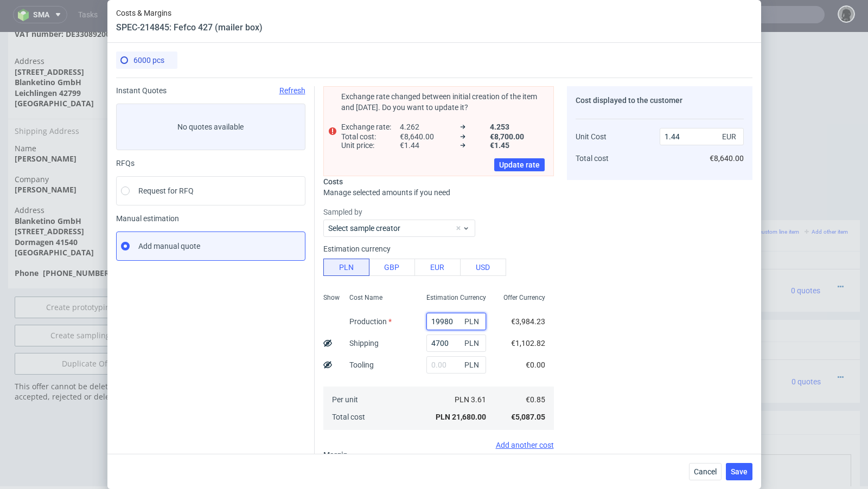
type input "1.65"
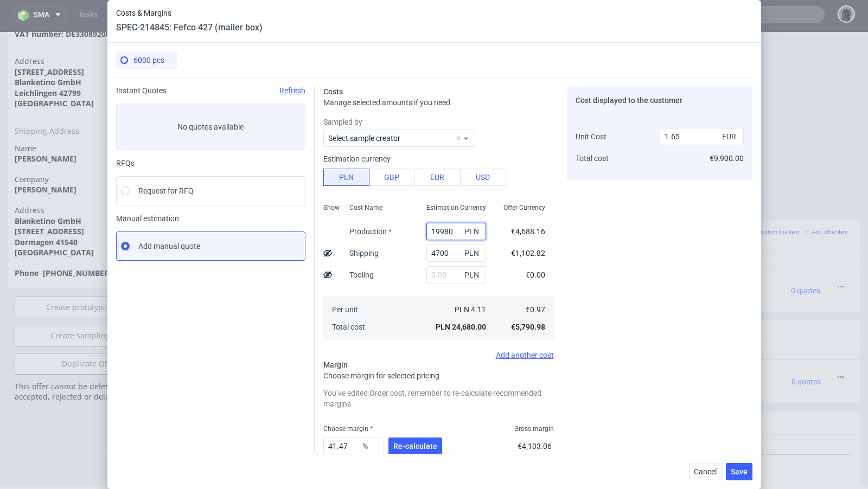
click at [444, 232] on input "19980" at bounding box center [456, 231] width 60 height 17
type input "19780"
type input "1.63"
type input "19780"
click at [415, 449] on span "Re-calculate" at bounding box center [415, 447] width 44 height 8
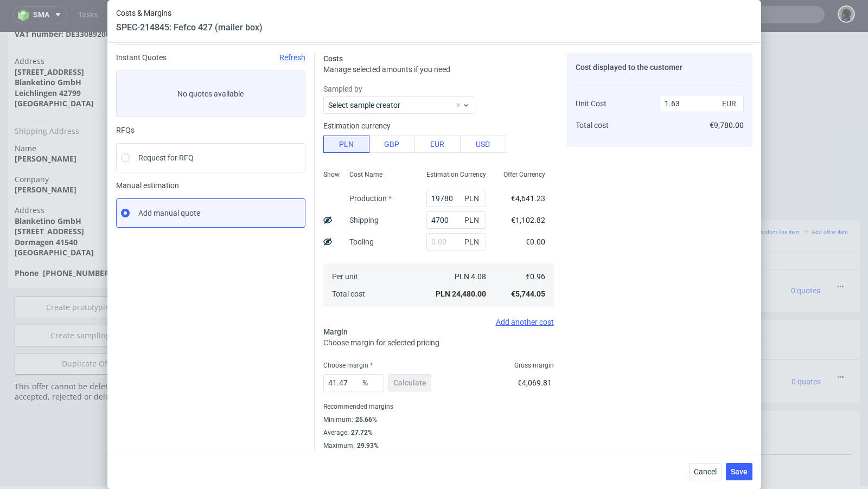
scroll to position [37, 0]
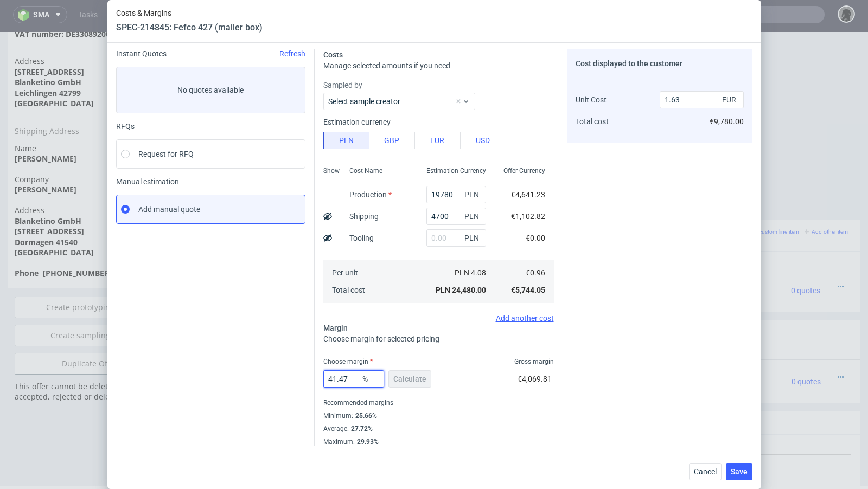
drag, startPoint x: 349, startPoint y: 383, endPoint x: 326, endPoint y: 376, distance: 24.2
click at [326, 376] on input "41.47" at bounding box center [353, 379] width 61 height 17
type input "38"
type input "1.54"
type input "36"
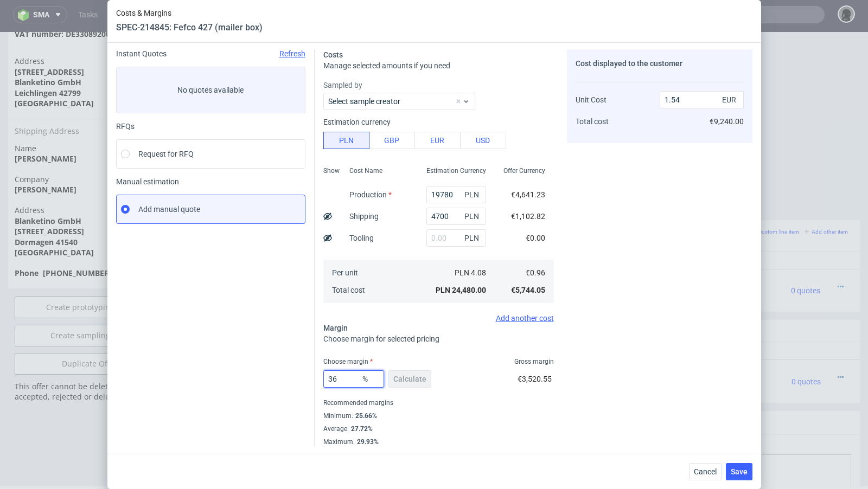
type input "1.49"
type input "36"
click at [439, 193] on input "19780" at bounding box center [456, 194] width 60 height 17
click at [693, 469] on button "Cancel" at bounding box center [705, 471] width 33 height 17
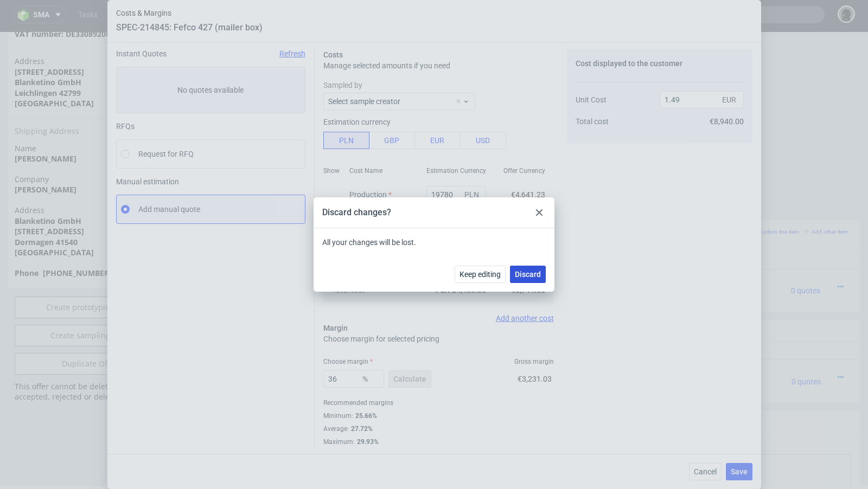
click at [536, 282] on button "Discard" at bounding box center [528, 274] width 36 height 17
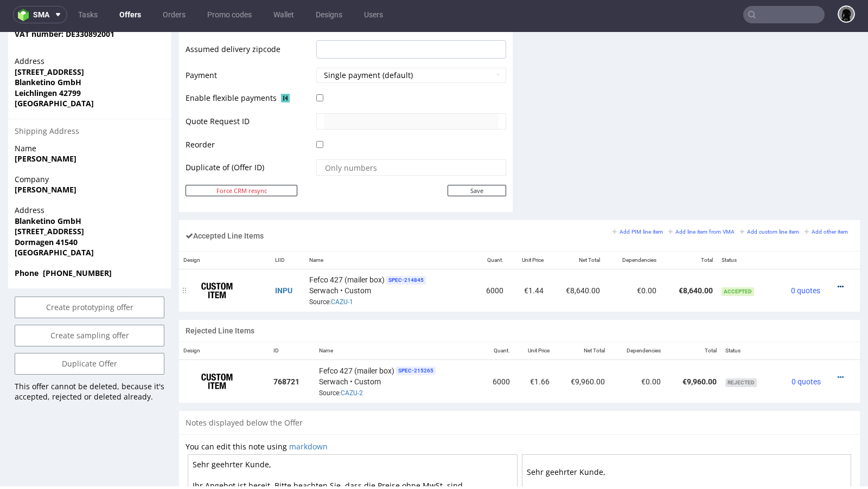
click at [838, 283] on icon at bounding box center [841, 287] width 6 height 8
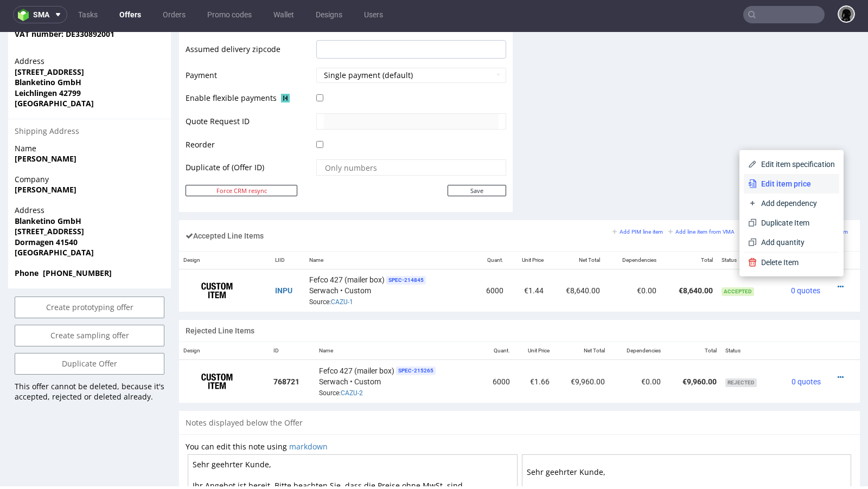
click at [786, 183] on span "Edit item price" at bounding box center [796, 183] width 78 height 11
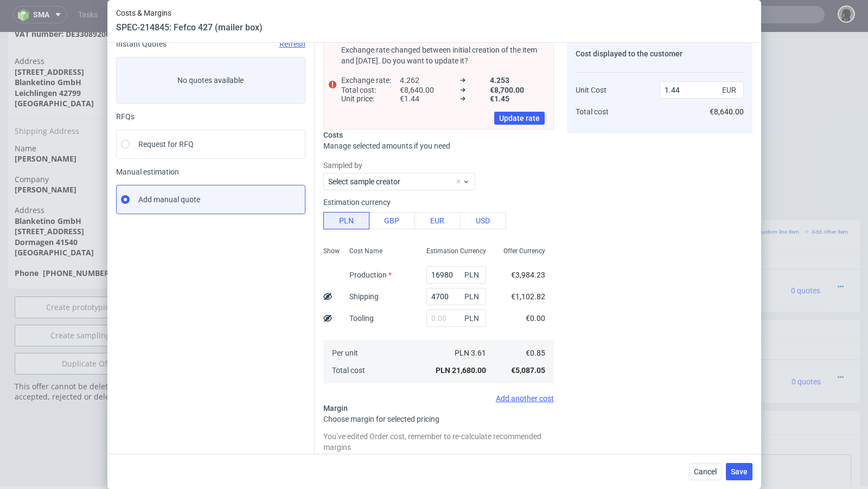
scroll to position [44, 0]
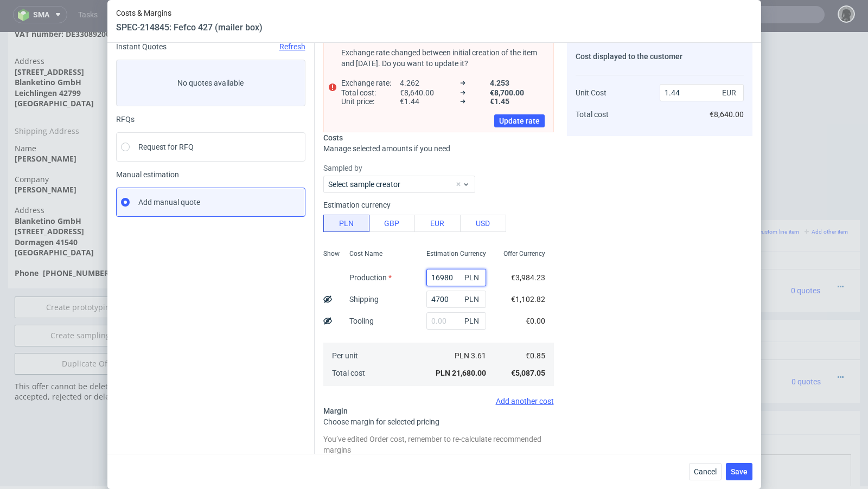
click at [439, 278] on input "16980" at bounding box center [456, 277] width 60 height 17
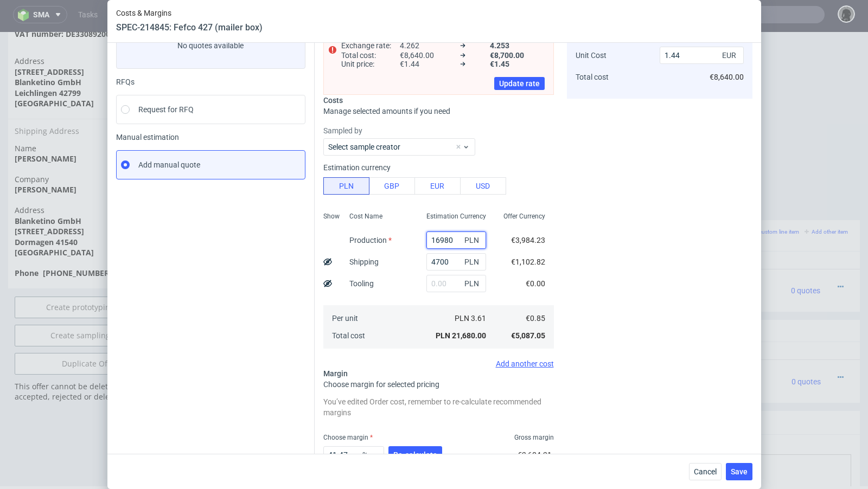
paste input "97"
type input "19780"
type input "1.63"
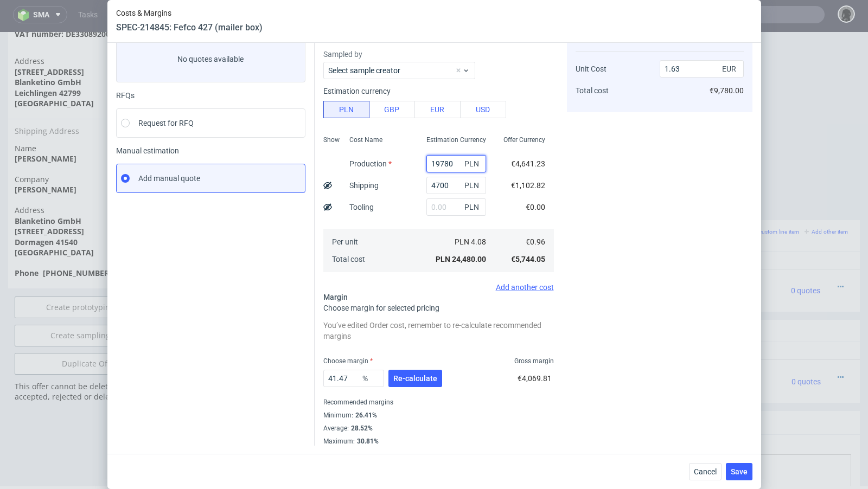
scroll to position [67, 0]
type input "19780"
click at [431, 379] on span "Re-calculate" at bounding box center [415, 379] width 44 height 8
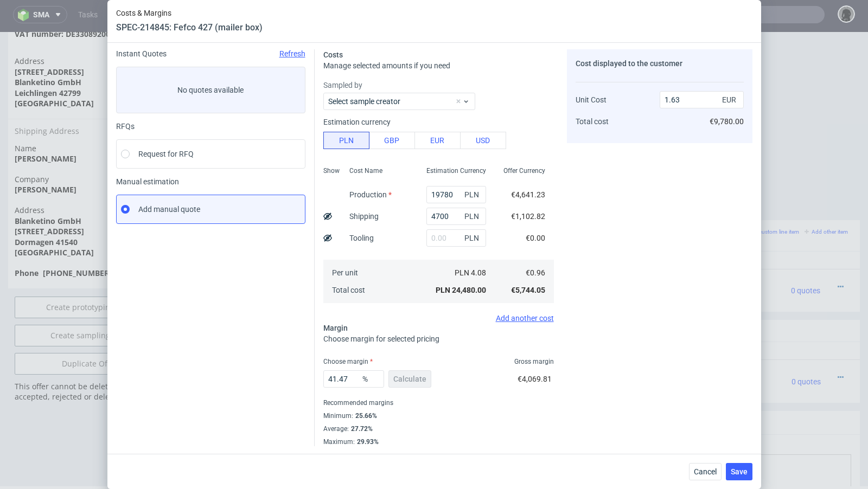
scroll to position [37, 0]
drag, startPoint x: 354, startPoint y: 381, endPoint x: 266, endPoint y: 373, distance: 88.8
click at [266, 373] on div "Instant Quotes Refresh No quotes available RFQs Request for RFQ Manual estimati…" at bounding box center [434, 244] width 636 height 406
type input "36"
type input "1.49"
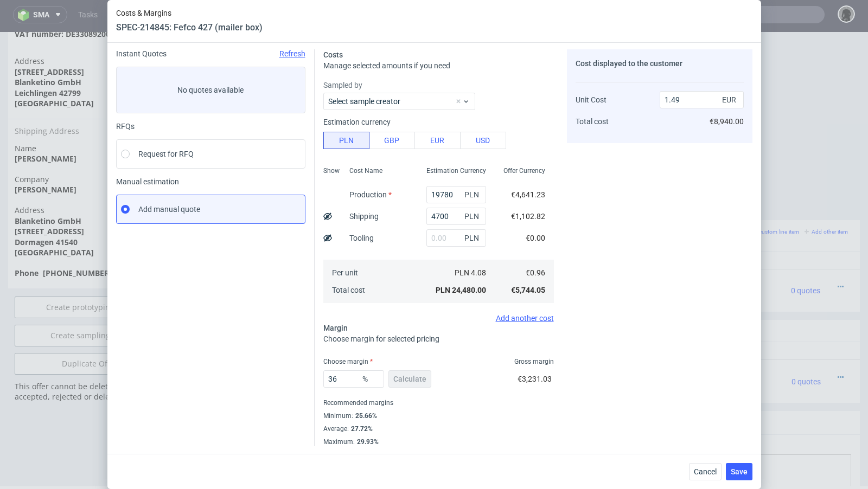
click at [246, 364] on div "Instant Quotes Refresh No quotes available RFQs Request for RFQ Manual estimati…" at bounding box center [215, 247] width 199 height 397
click at [346, 374] on input "36" at bounding box center [353, 379] width 61 height 17
click at [346, 385] on input "36" at bounding box center [353, 379] width 61 height 17
type input "36.6"
type input "1.51"
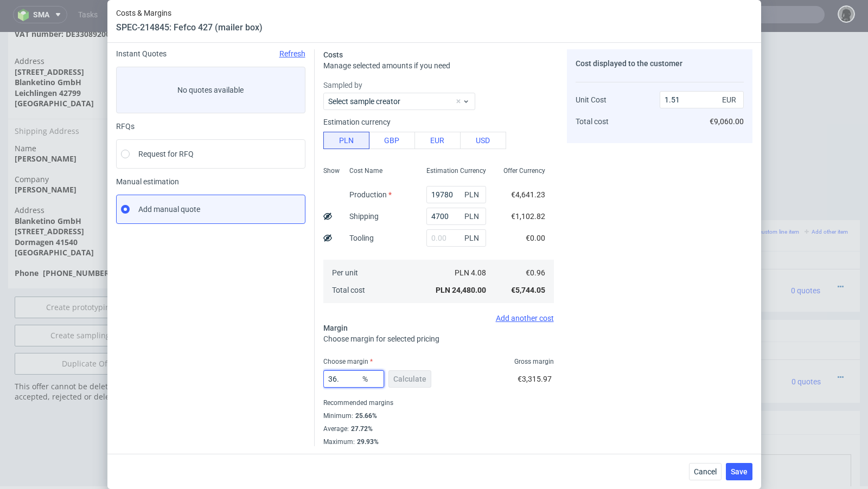
type input "36.5"
type input "1.5"
type input "36.1"
type input "1.49"
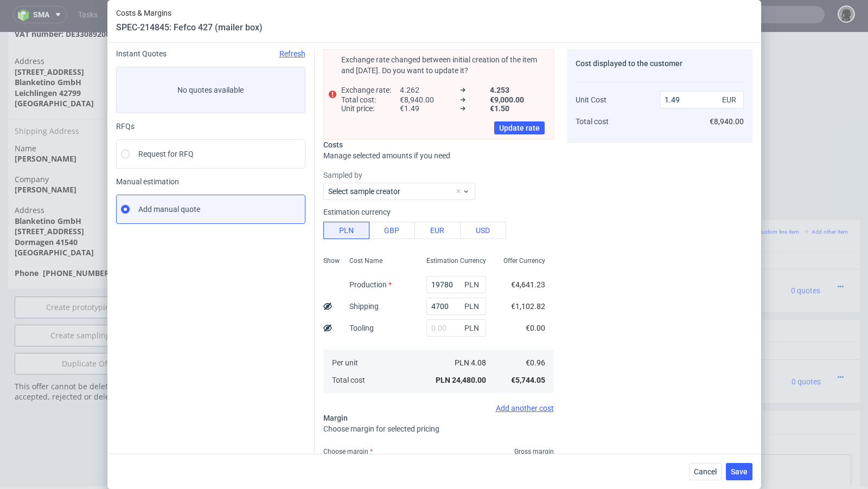
scroll to position [55, 0]
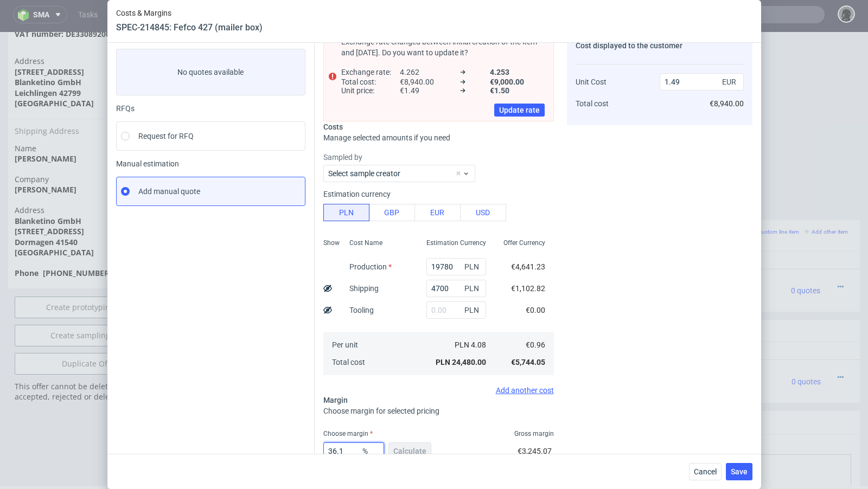
type input "36.15"
type input "1.5"
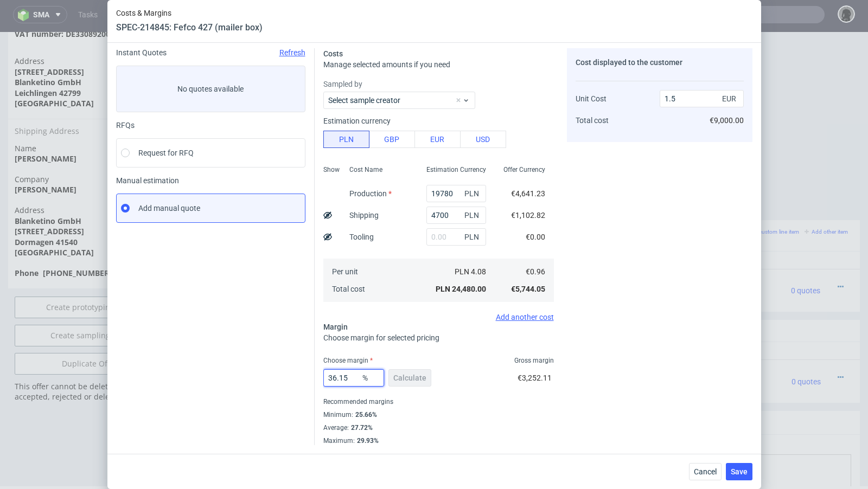
scroll to position [37, 0]
type input "36.12"
type input "1.49"
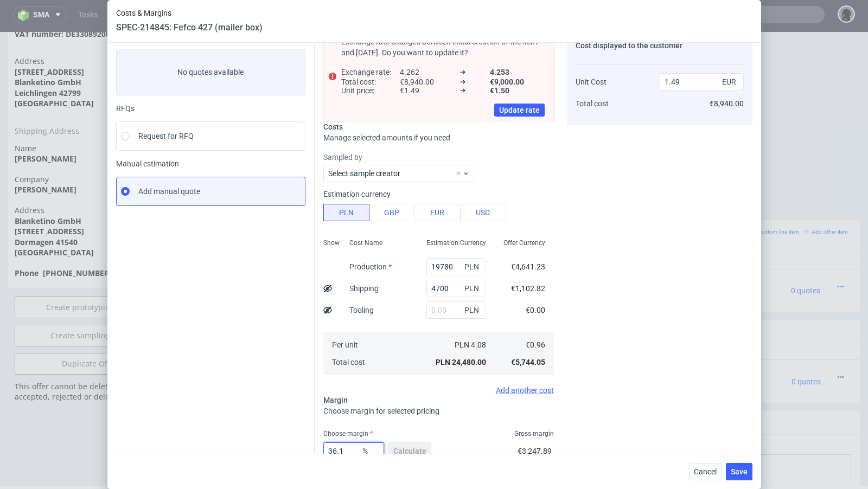
type input "36.13"
type input "1.5"
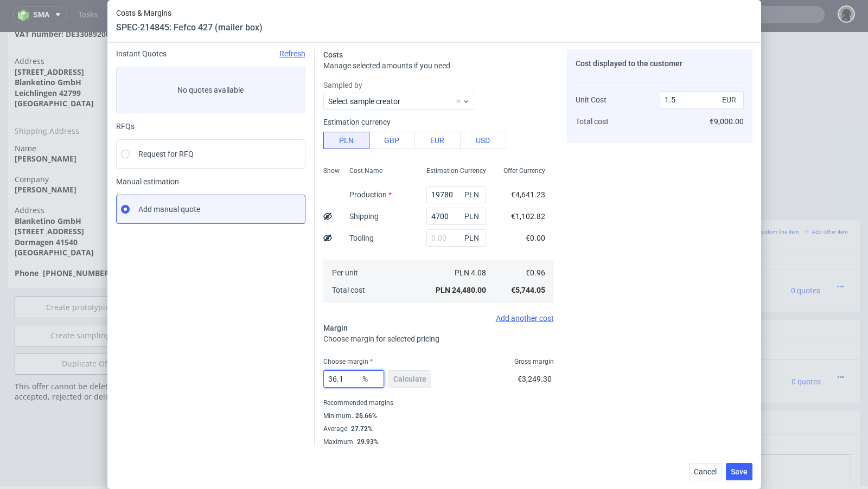
type input "36.12"
type input "1.49"
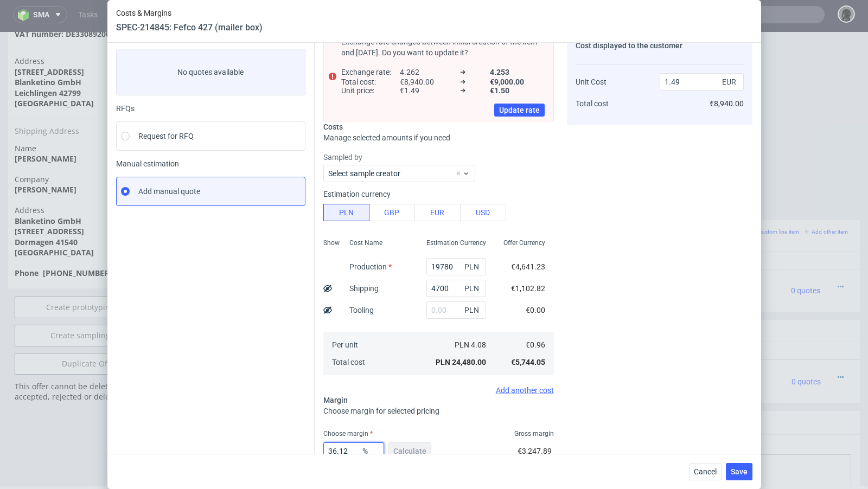
type input "36.12"
click at [233, 366] on div "Instant Quotes Refresh No quotes available RFQs Request for RFQ Manual estimati…" at bounding box center [215, 274] width 199 height 487
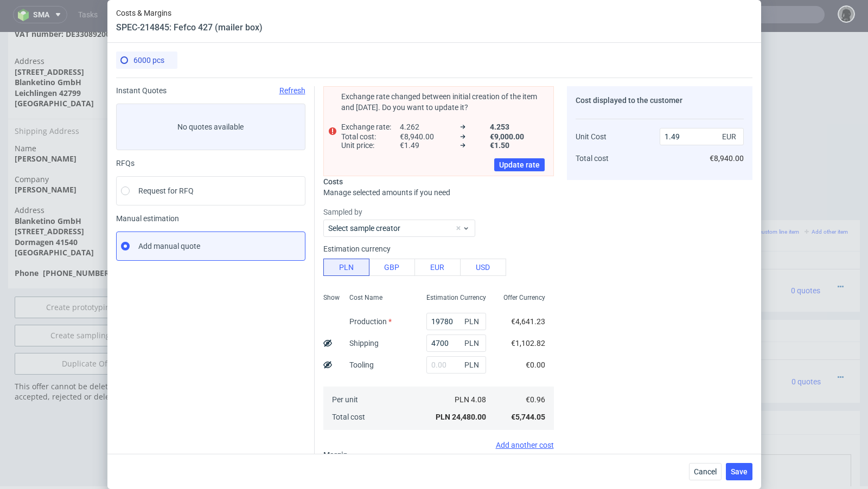
scroll to position [126, 0]
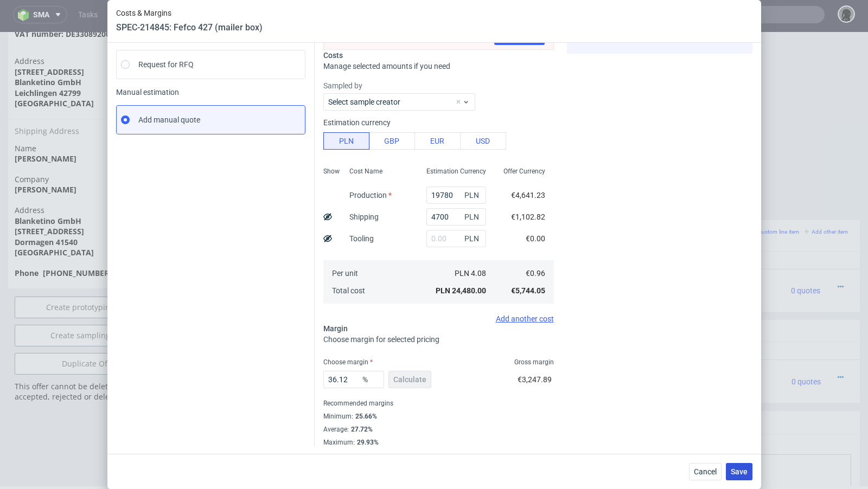
click at [738, 470] on span "Save" at bounding box center [739, 472] width 17 height 8
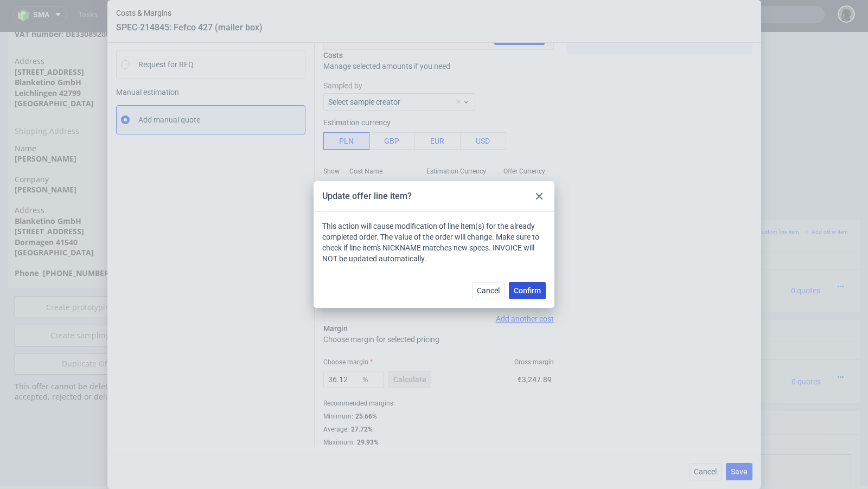
click at [520, 291] on span "Confirm" at bounding box center [527, 291] width 27 height 8
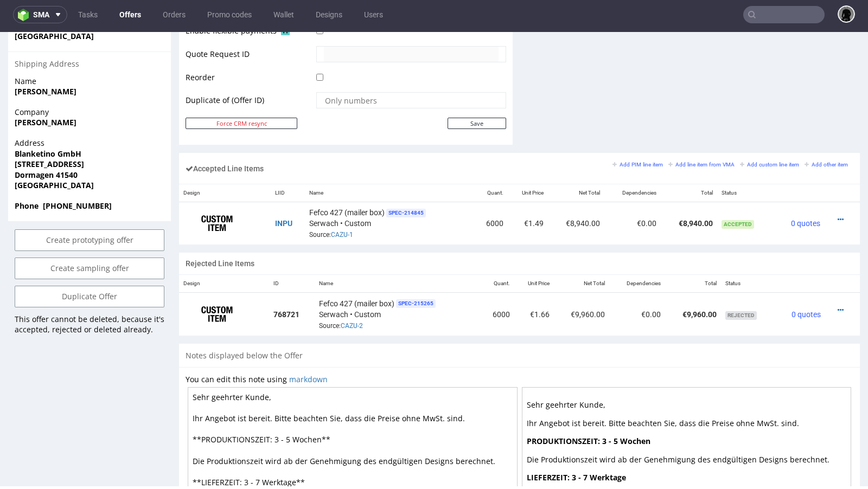
scroll to position [0, 0]
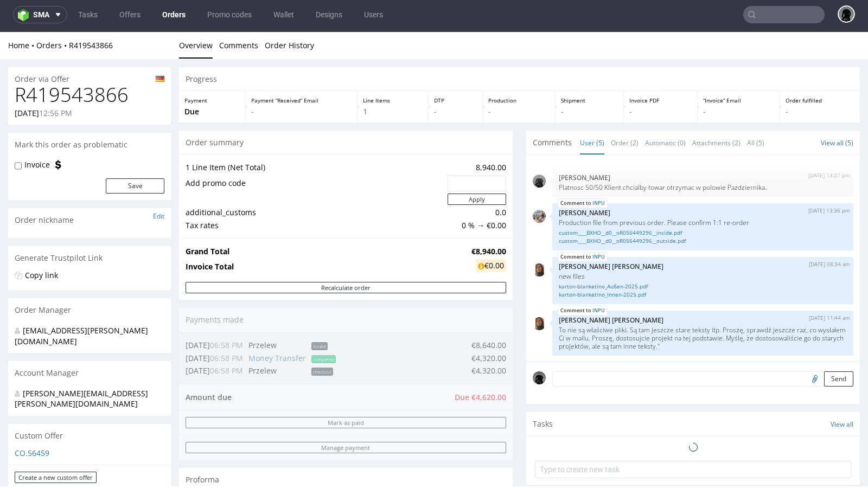
scroll to position [36, 0]
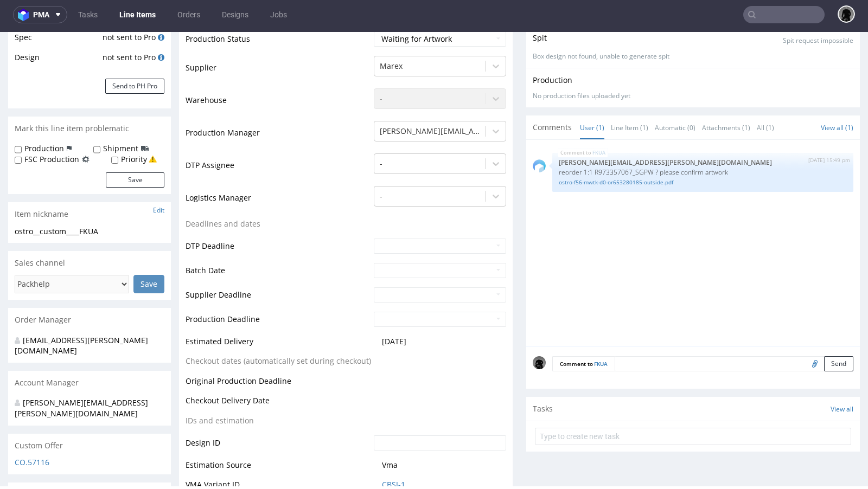
scroll to position [329, 0]
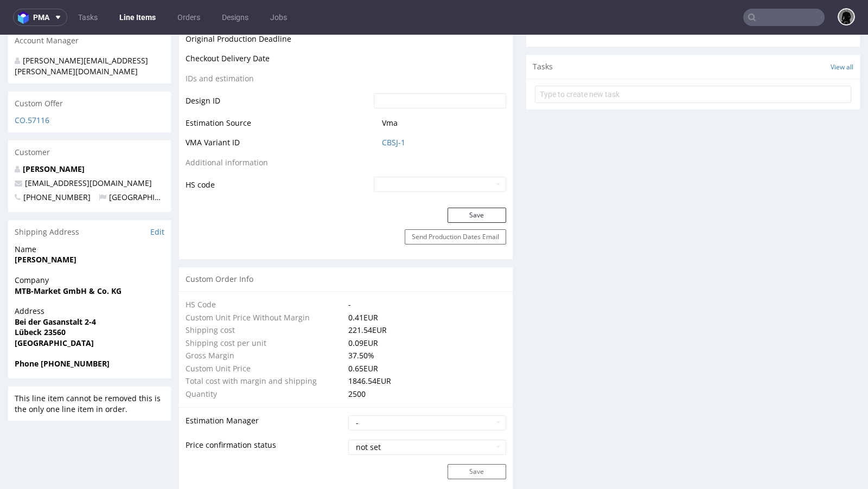
scroll to position [552, 0]
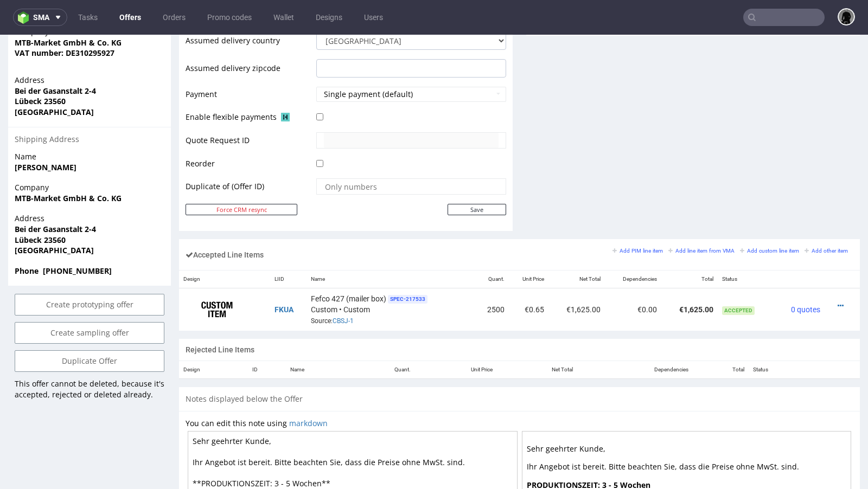
scroll to position [483, 0]
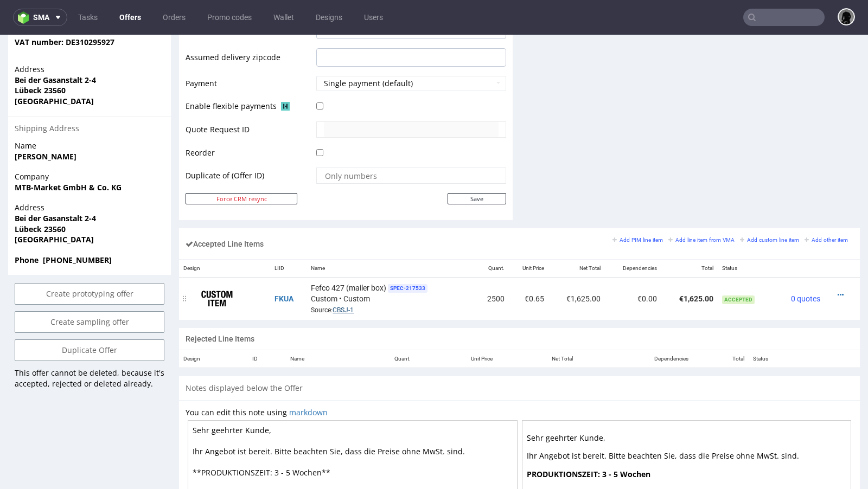
click at [340, 307] on link "CBSJ-1" at bounding box center [343, 311] width 21 height 8
click at [768, 21] on input "text" at bounding box center [783, 17] width 81 height 17
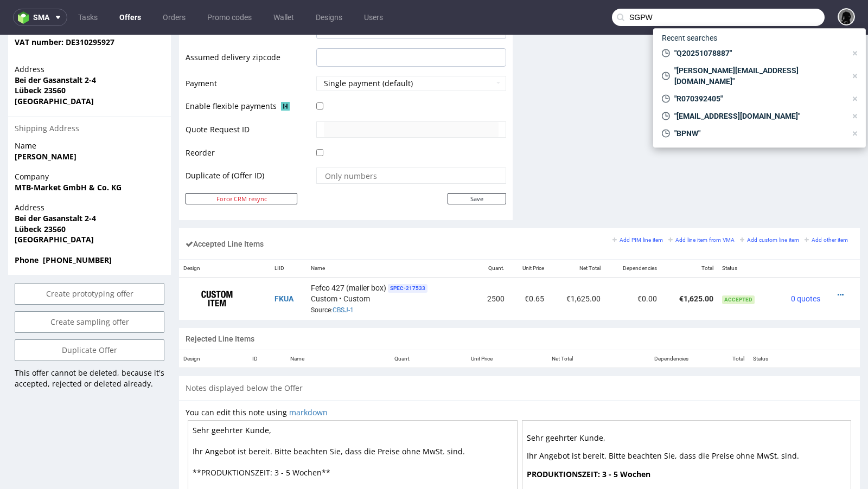
type input "SGPW"
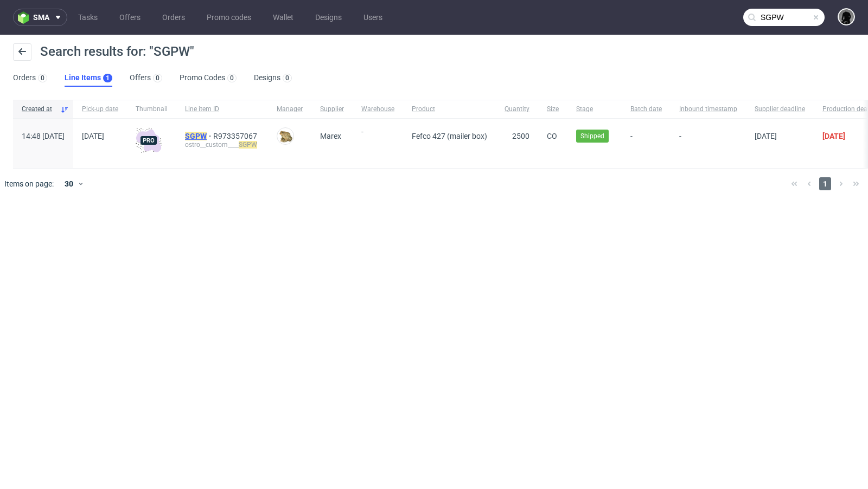
click at [207, 133] on mark "SGPW" at bounding box center [196, 136] width 22 height 9
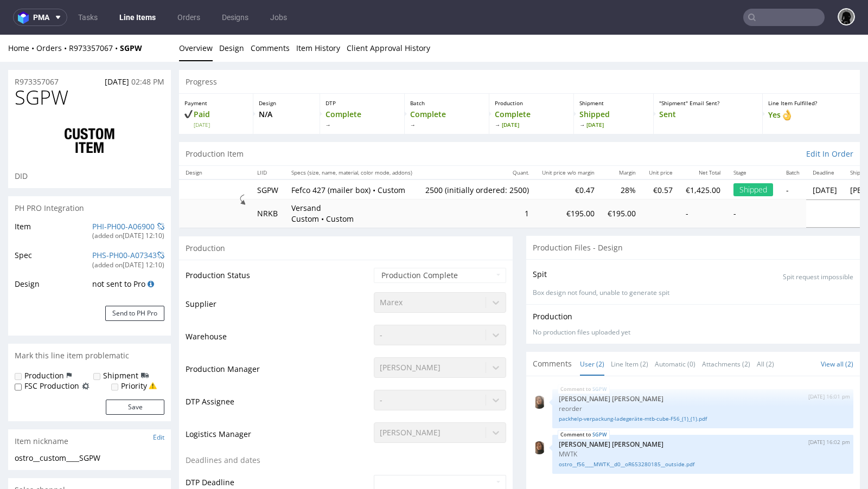
select select "in_progress"
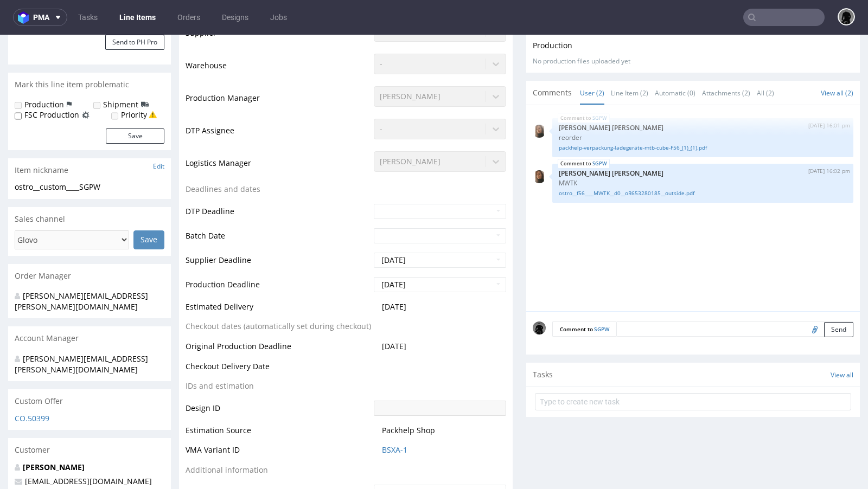
scroll to position [237, 0]
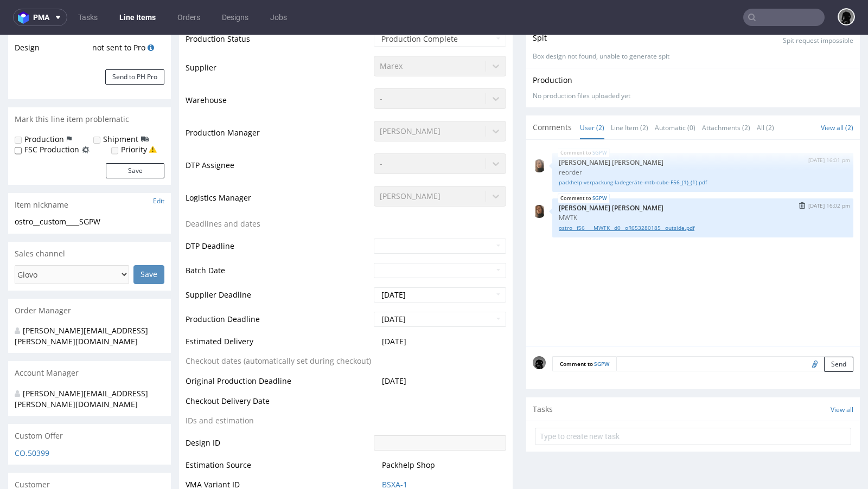
click at [594, 228] on link "ostro__f56____MWTK__d0__oR653280185__outside.pdf" at bounding box center [703, 228] width 288 height 8
click at [609, 181] on link "packhelp-verpackung-ladegeräte-mtb-cube-F56_(1)_(1).pdf" at bounding box center [703, 182] width 288 height 8
click at [620, 226] on link "ostro__f56____MWTK__d0__oR653280185__outside.pdf" at bounding box center [703, 228] width 288 height 8
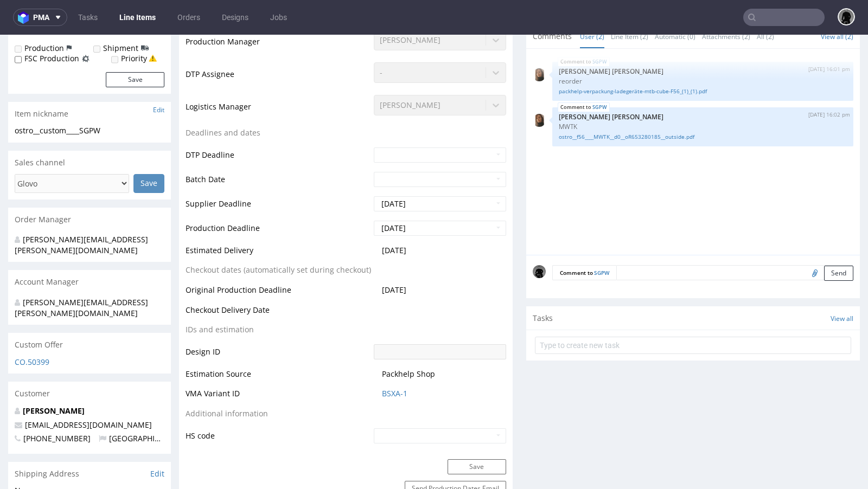
scroll to position [0, 0]
